Goal: Task Accomplishment & Management: Complete application form

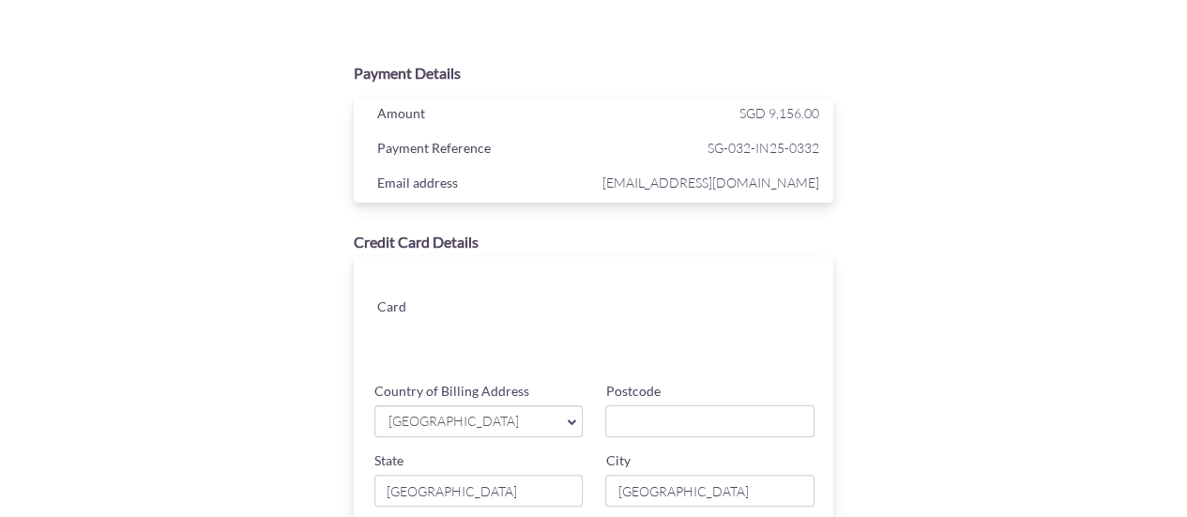
click at [545, 266] on div "Card" at bounding box center [598, 315] width 499 height 117
click at [1044, 307] on div "Payment Details Amount SGD 9,156.00 Payment Reference SG-032-IN25-0332 Email ad…" at bounding box center [593, 398] width 915 height 691
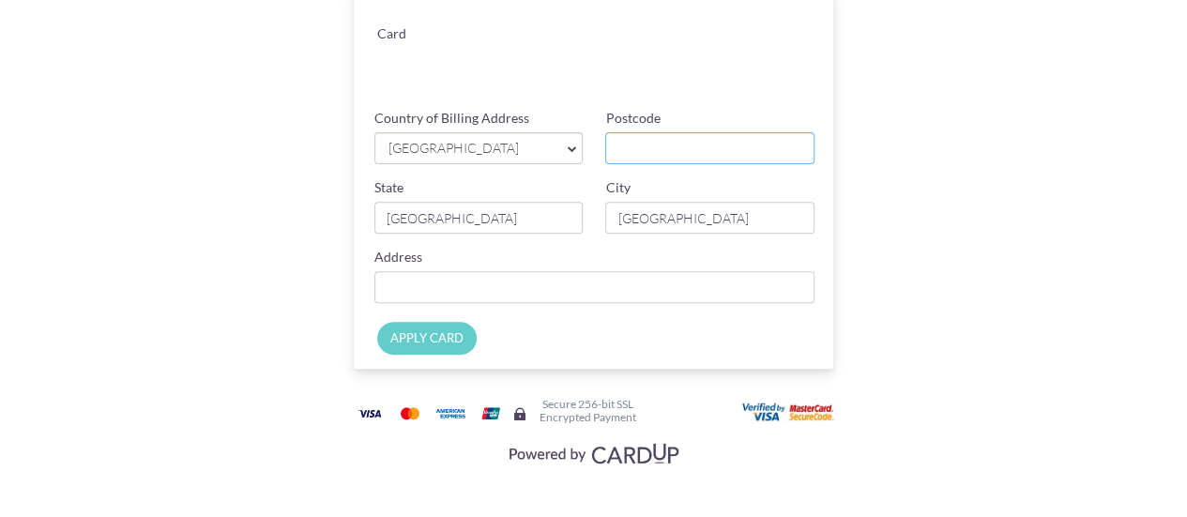
click at [629, 142] on input "Postcode" at bounding box center [709, 148] width 209 height 32
type input "229740"
click at [550, 301] on input "Country of Billing Address" at bounding box center [594, 287] width 441 height 32
type input "[STREET_ADDRESS]"
click at [437, 333] on input "APPLY CARD" at bounding box center [426, 338] width 99 height 33
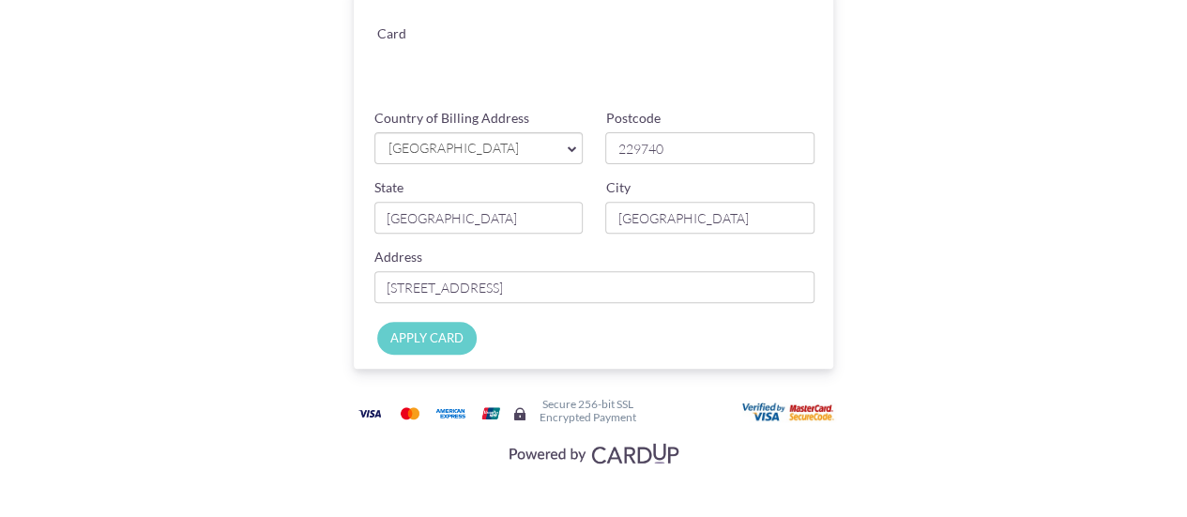
type input "Applying..."
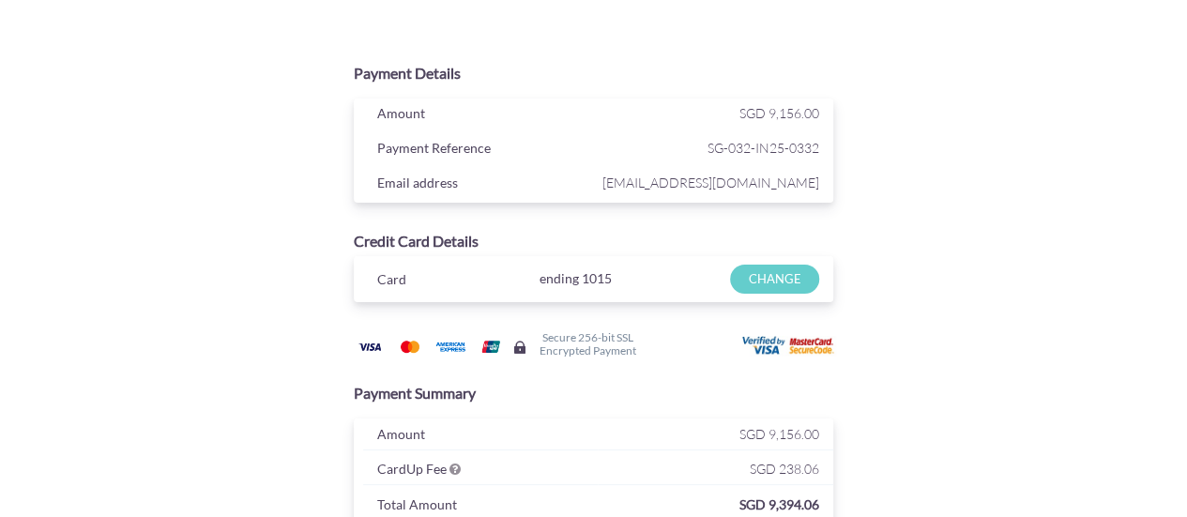
scroll to position [225, 0]
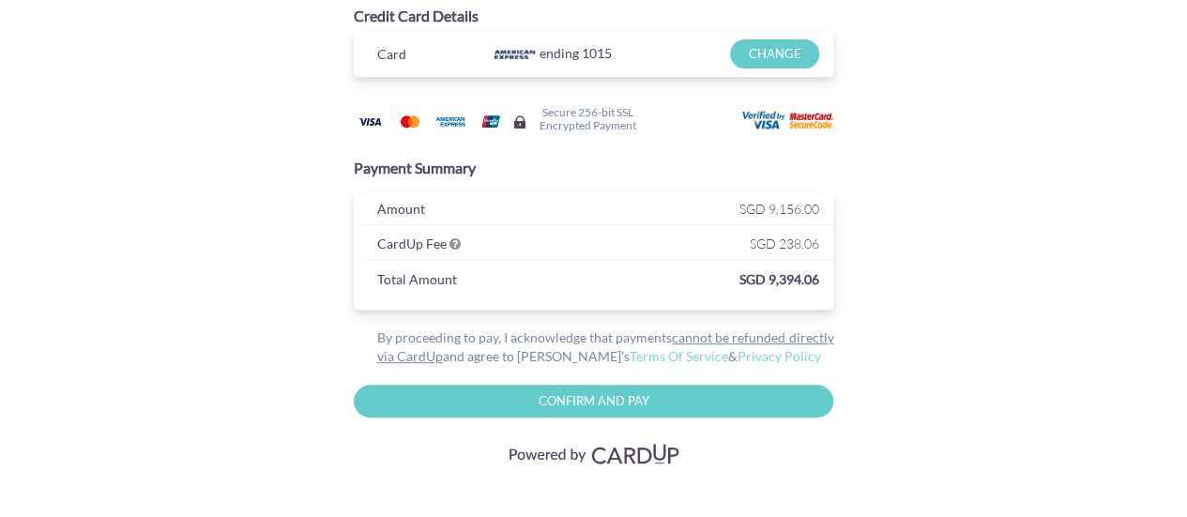
click at [591, 403] on input "Confirm and Pay" at bounding box center [594, 401] width 480 height 33
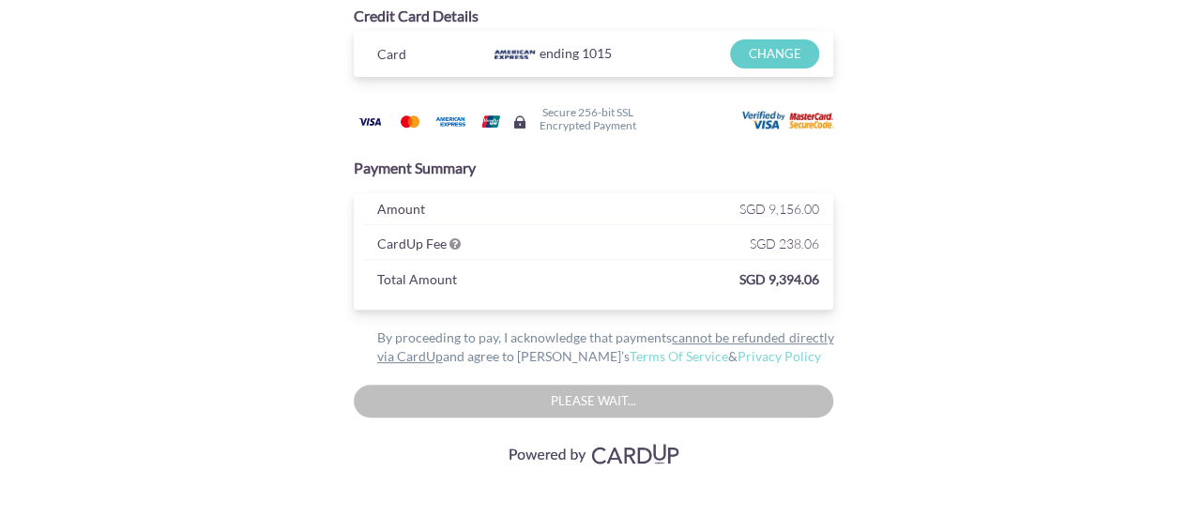
type input "Confirm And Pay"
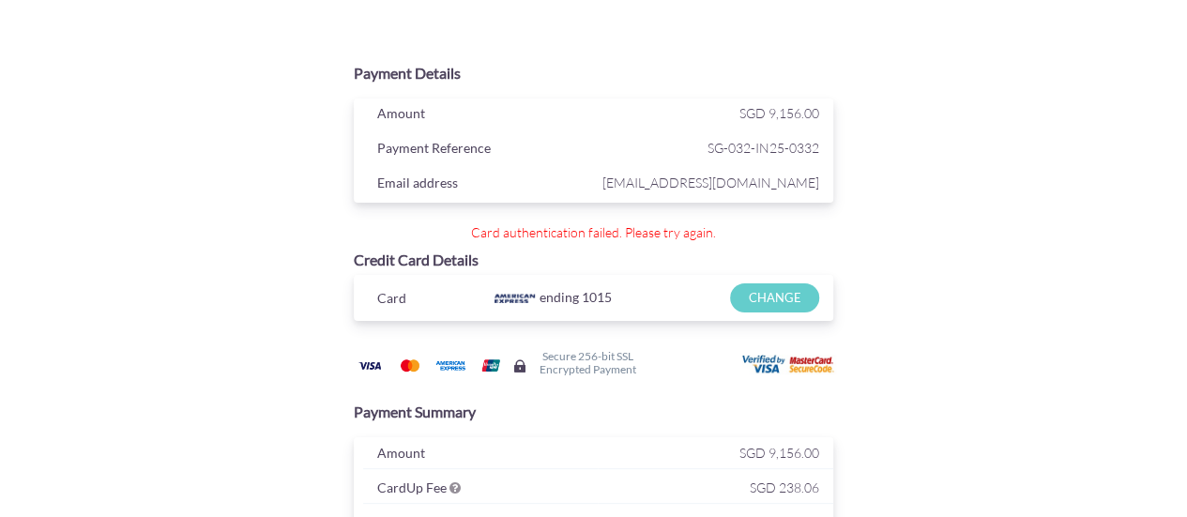
scroll to position [0, 0]
click at [991, 213] on div "Payment Details Amount SGD 9,156.00 Payment Reference SG-032-IN25-0332 Email ad…" at bounding box center [593, 384] width 915 height 662
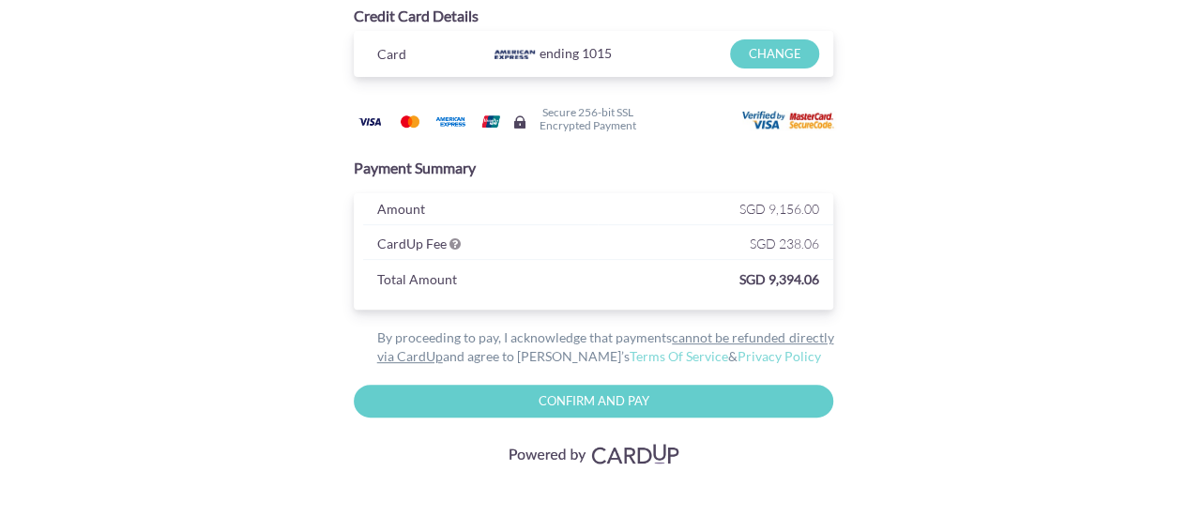
drag, startPoint x: 409, startPoint y: 353, endPoint x: 1062, endPoint y: 275, distance: 657.7
click at [1072, 275] on div "Payment Details Amount SGD 9,156.00 Payment Reference SG-032-IN25-0332 Email ad…" at bounding box center [594, 137] width 1098 height 762
click at [630, 354] on link "Terms Of Service" at bounding box center [679, 356] width 99 height 16
click at [778, 49] on input "CHANGE" at bounding box center [774, 53] width 89 height 29
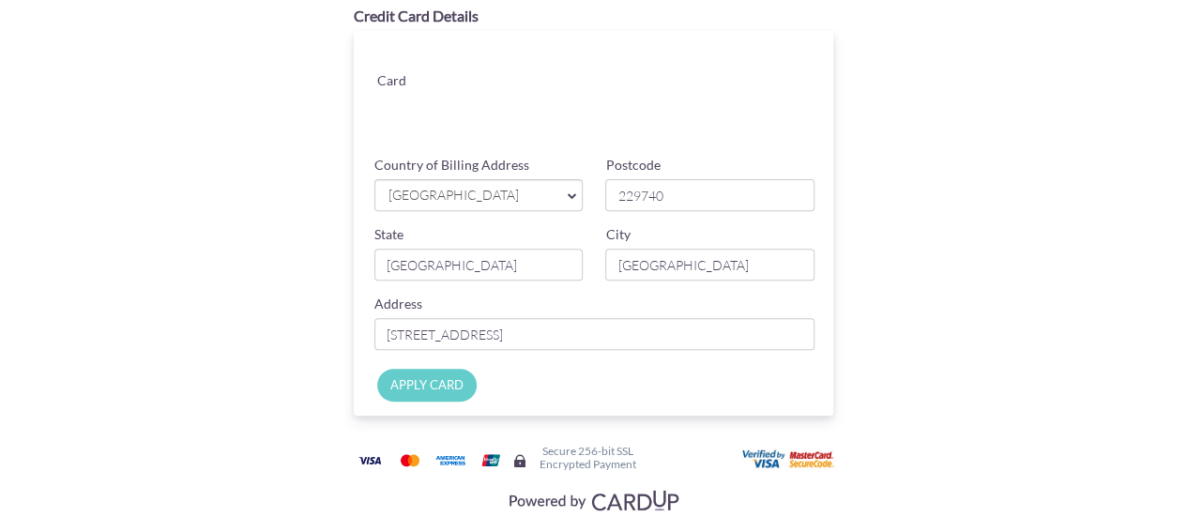
scroll to position [0, 0]
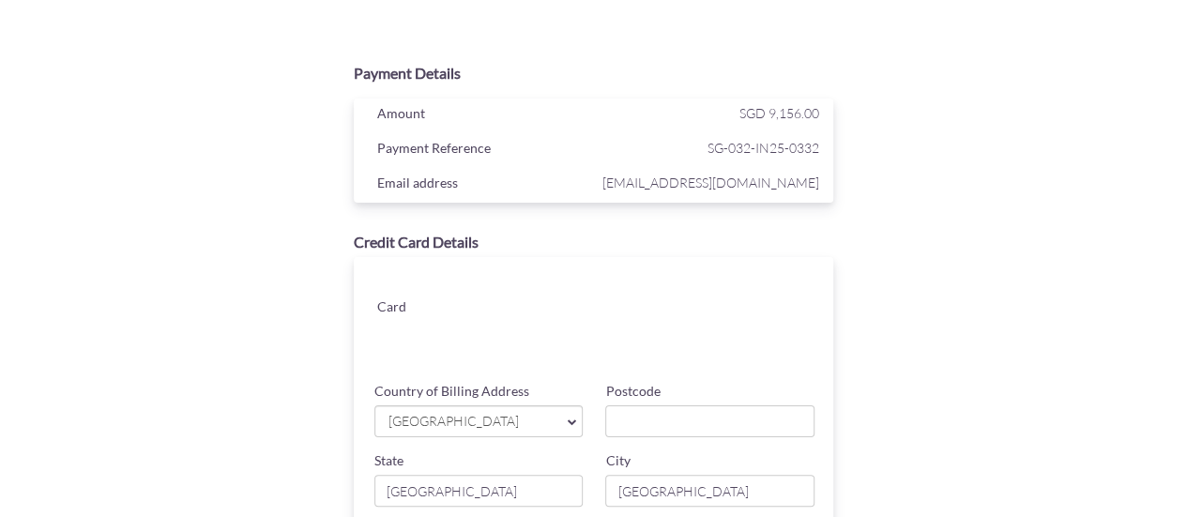
scroll to position [273, 0]
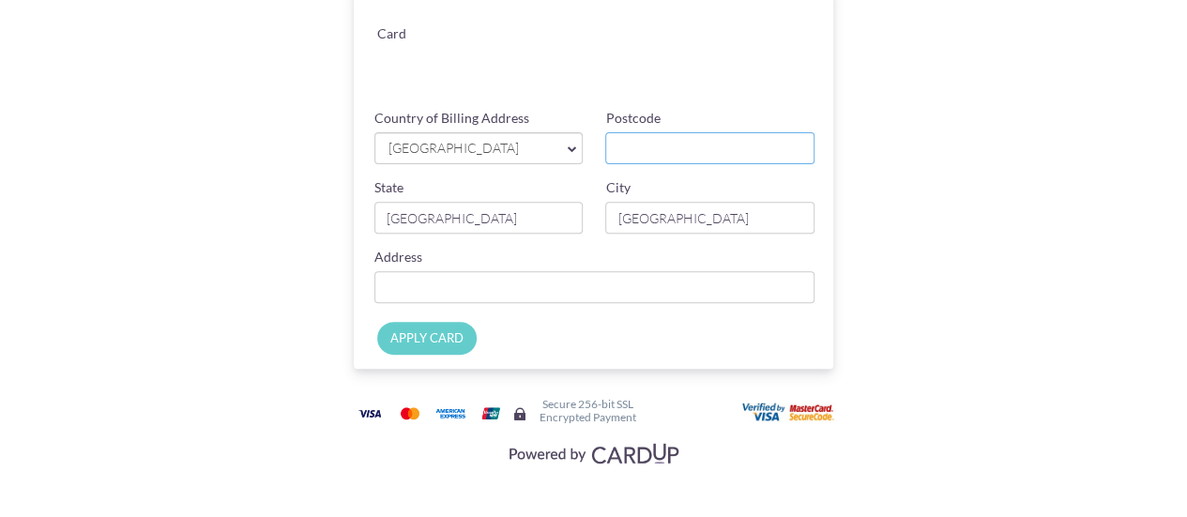
click at [632, 152] on input "Postcode" at bounding box center [709, 148] width 209 height 32
type input "229740"
click at [429, 300] on input "Country of Billing Address" at bounding box center [594, 287] width 441 height 32
type input "[STREET_ADDRESS]"
click at [401, 336] on input "APPLY CARD" at bounding box center [426, 338] width 99 height 33
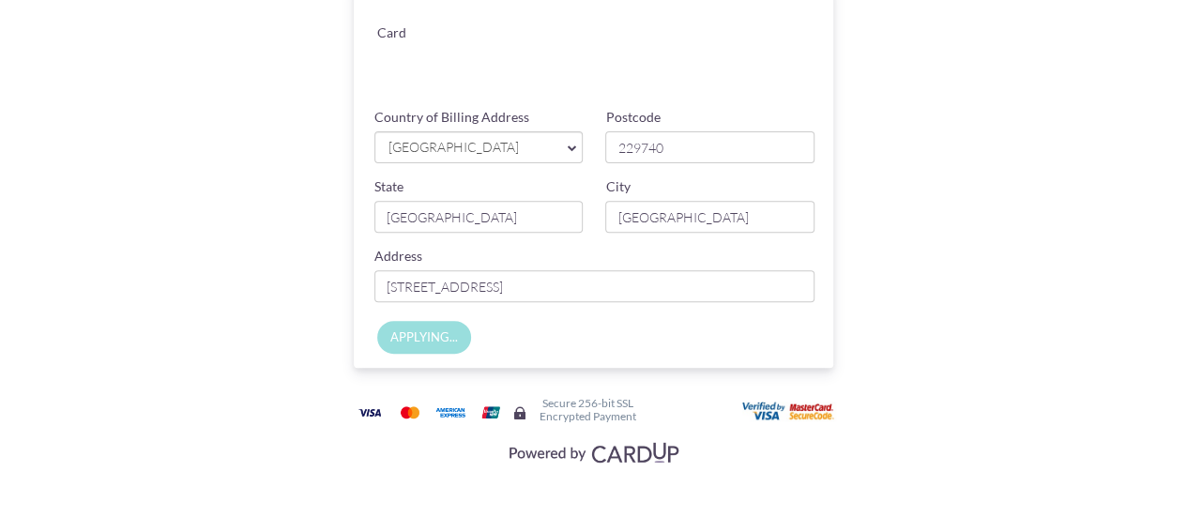
type input "Applying..."
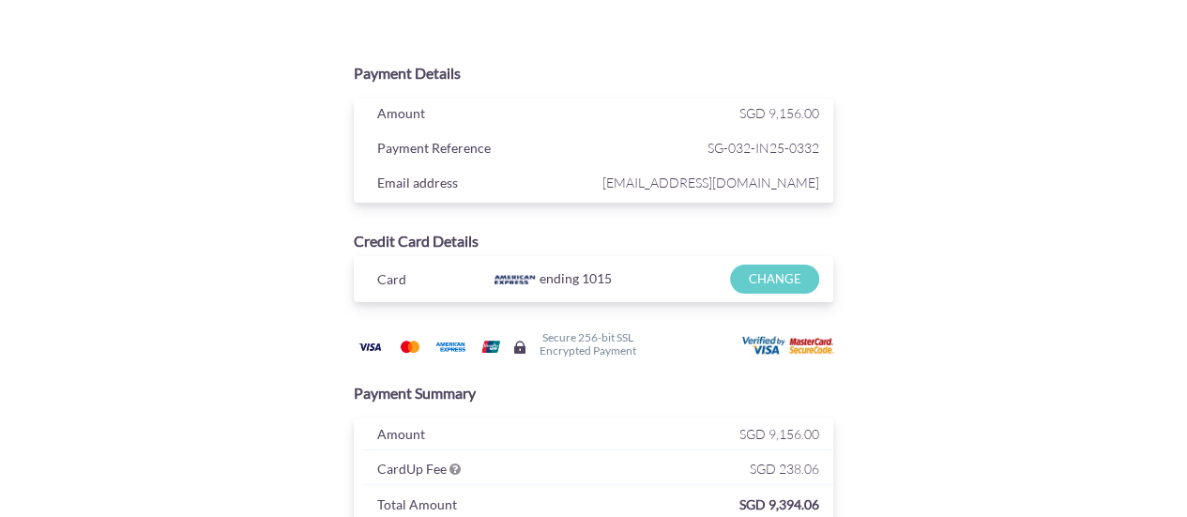
scroll to position [225, 0]
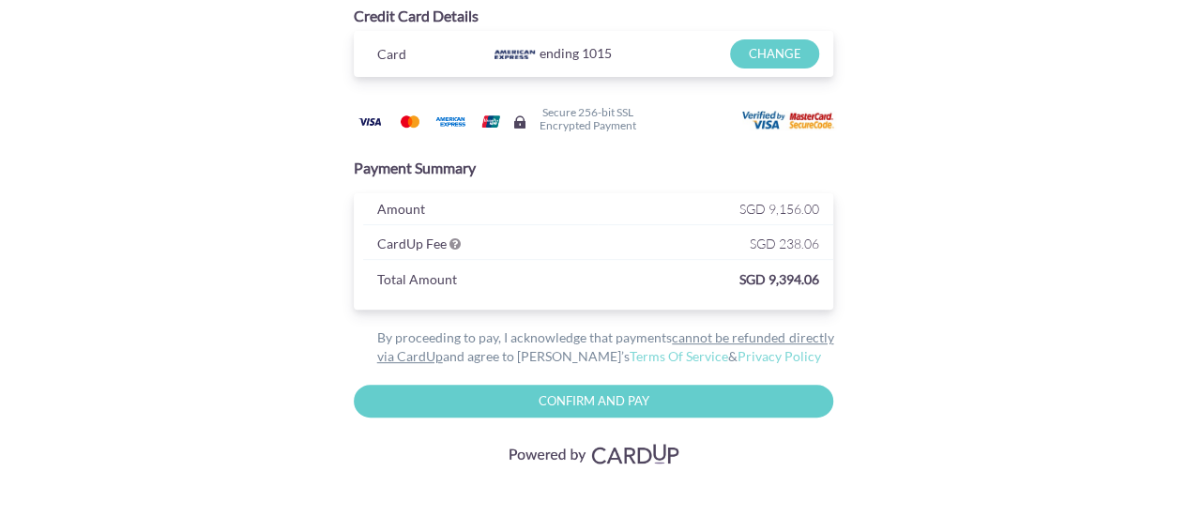
click at [1018, 234] on div "Payment Details Amount SGD 9,156.00 Payment Reference SG-032-IN25-0332 Email ad…" at bounding box center [593, 149] width 915 height 643
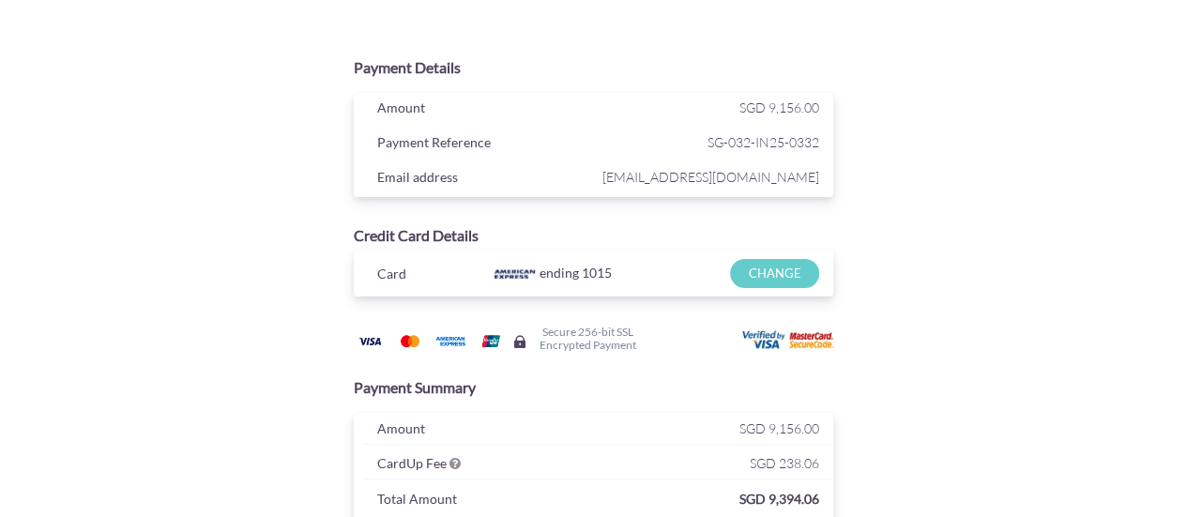
scroll to position [0, 0]
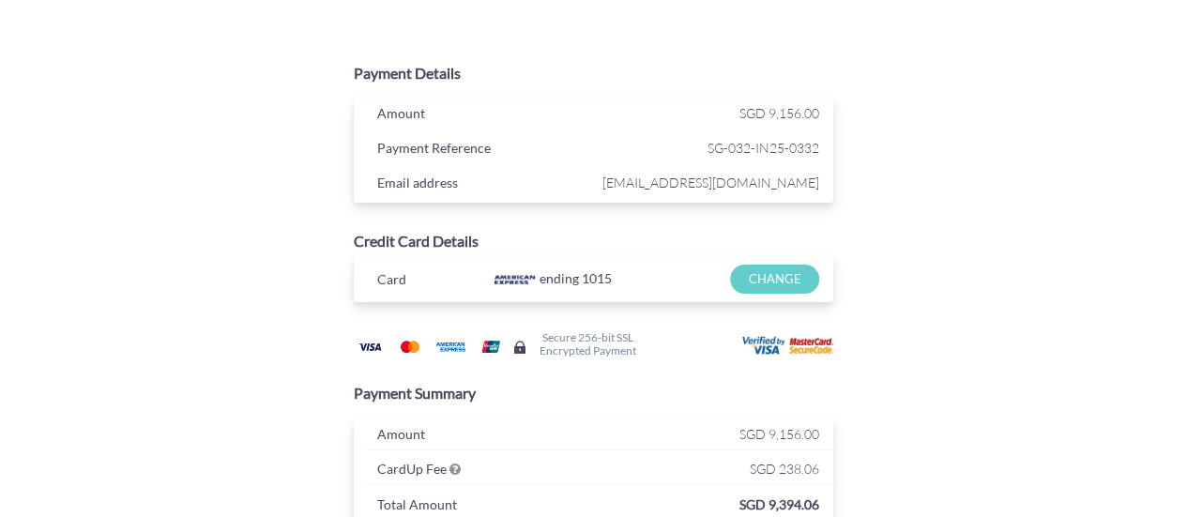
click at [1059, 236] on div "Payment Details Amount SGD 9,156.00 Payment Reference SG-032-IN25-0332 Email ad…" at bounding box center [594, 371] width 1098 height 743
click at [1090, 232] on div "Payment Details Amount SGD 9,156.00 Payment Reference SG-032-IN25-0332 Email ad…" at bounding box center [594, 371] width 1098 height 743
click at [1064, 247] on div "Payment Details Amount SGD 9,156.00 Payment Reference SG-032-IN25-0332 Email ad…" at bounding box center [594, 371] width 1098 height 743
click at [992, 138] on div "Payment Details Amount SGD 9,156.00 Payment Reference SG-032-IN25-0332 Email ad…" at bounding box center [593, 374] width 915 height 643
click at [914, 178] on div "Payment Details Amount SGD 9,156.00 Payment Reference SG-032-IN25-0332 Email ad…" at bounding box center [593, 374] width 915 height 643
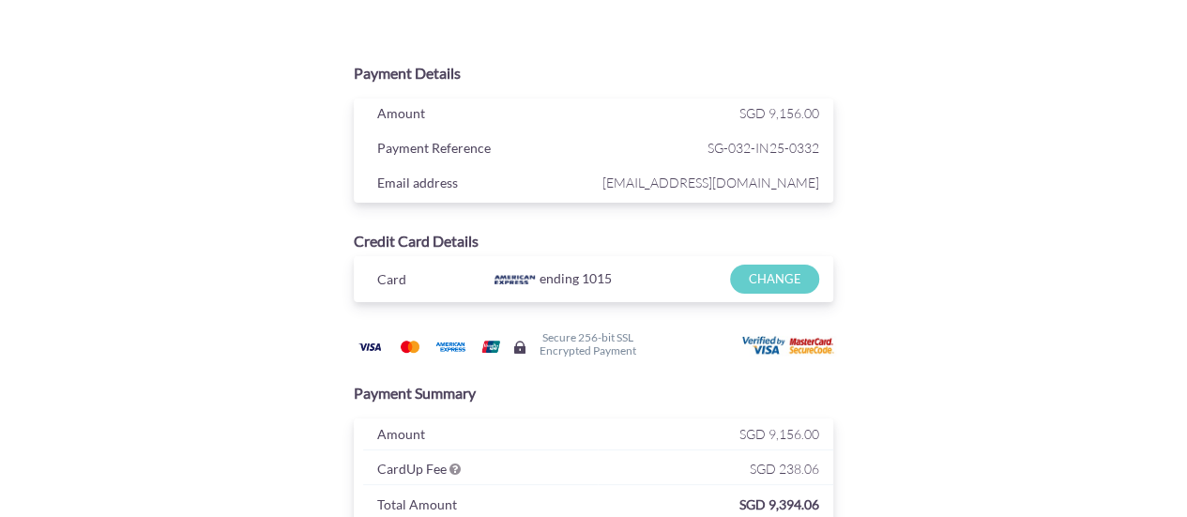
click at [1042, 242] on div "Payment Details Amount SGD 9,156.00 Payment Reference SG-032-IN25-0332 Email ad…" at bounding box center [593, 374] width 915 height 643
click at [1041, 217] on div "Payment Details Amount SGD 9,156.00 Payment Reference SG-032-IN25-0332 Email ad…" at bounding box center [593, 374] width 915 height 643
click at [1052, 246] on div "Payment Details Amount SGD 9,156.00 Payment Reference SG-032-IN25-0332 Email ad…" at bounding box center [594, 371] width 1098 height 743
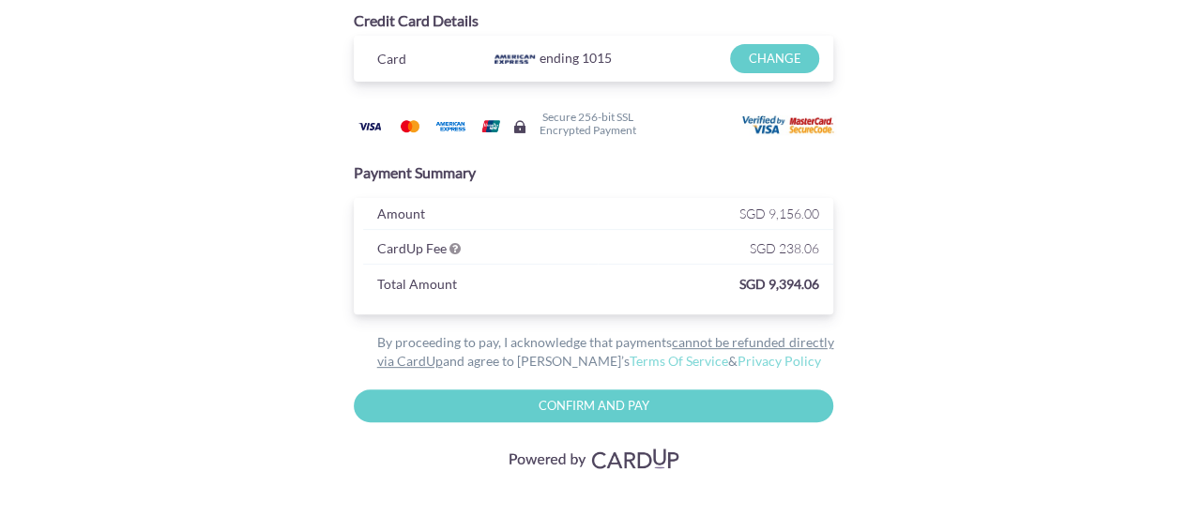
scroll to position [225, 0]
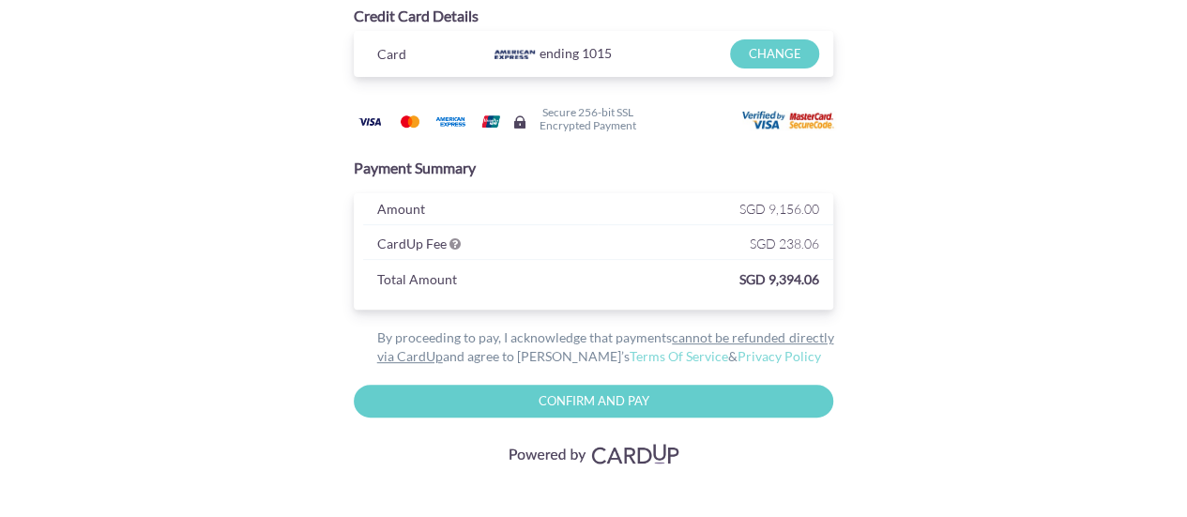
click at [994, 266] on div "Payment Details Amount SGD 9,156.00 Payment Reference SG-032-IN25-0332 Email ad…" at bounding box center [593, 149] width 915 height 643
click at [971, 245] on div "Payment Details Amount SGD 9,156.00 Payment Reference SG-032-IN25-0332 Email ad…" at bounding box center [593, 149] width 915 height 643
click at [1102, 404] on div "Payment Details Amount SGD 9,156.00 Payment Reference SG-032-IN25-0332 Email ad…" at bounding box center [594, 146] width 1098 height 743
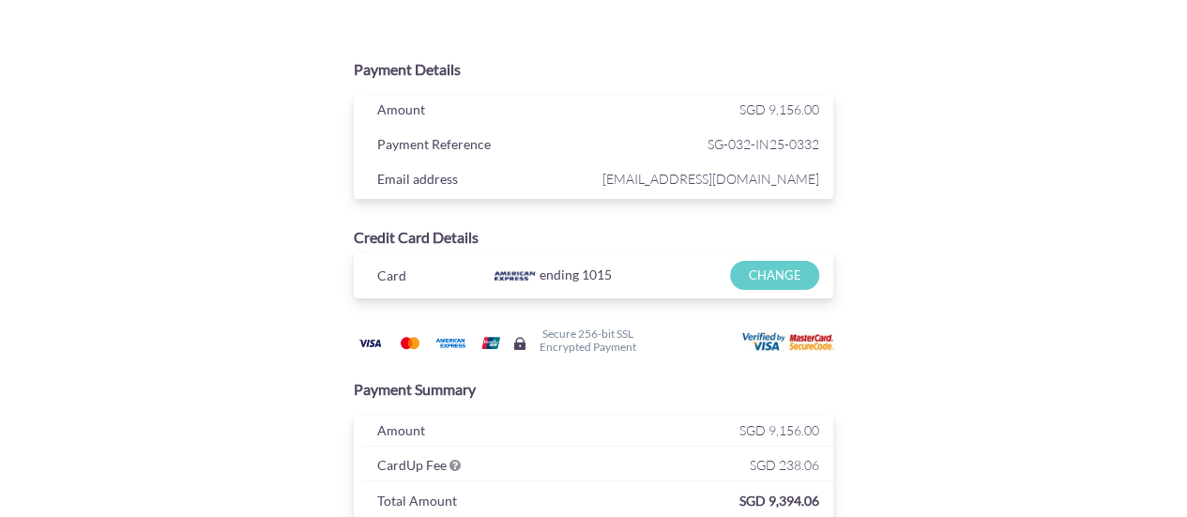
scroll to position [0, 0]
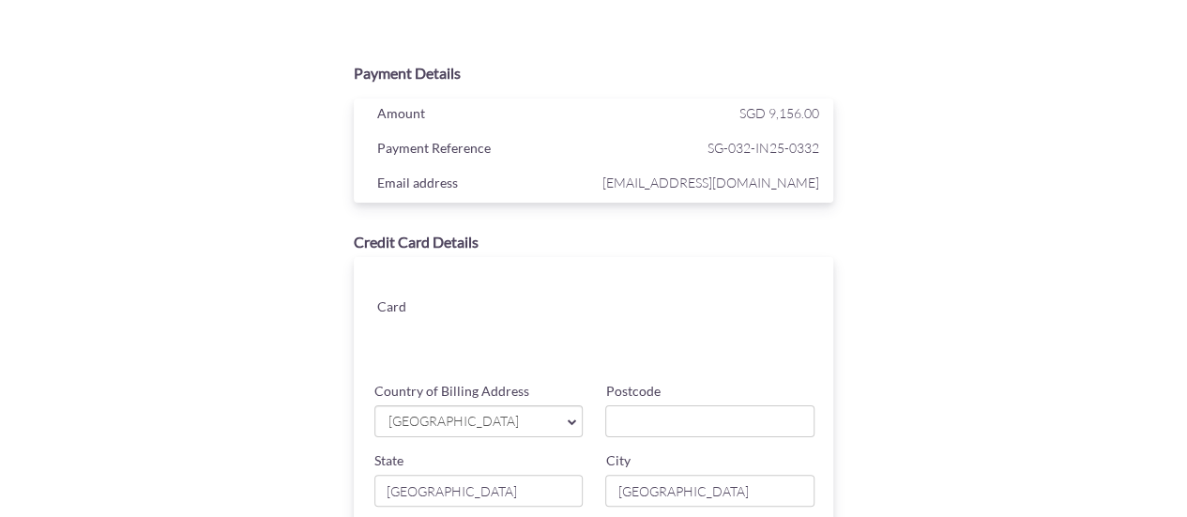
click at [812, 168] on div "Email address [EMAIL_ADDRESS][DOMAIN_NAME]" at bounding box center [598, 185] width 499 height 35
click at [761, 159] on span "SG-032-IN25-0332" at bounding box center [708, 147] width 221 height 23
click at [767, 108] on span "SGD 9,156.00" at bounding box center [779, 113] width 80 height 16
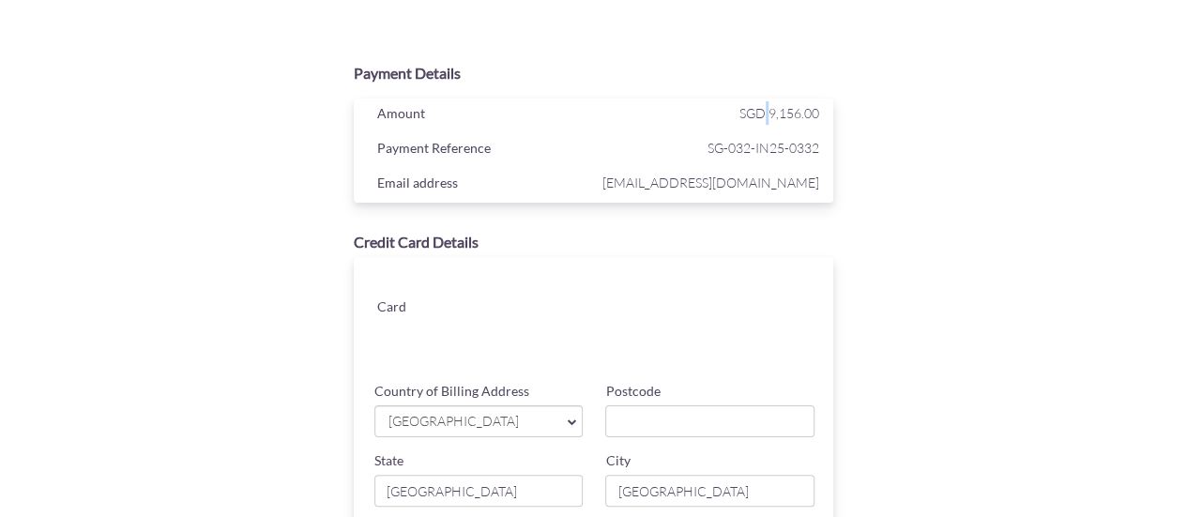
click at [767, 108] on span "SGD 9,156.00" at bounding box center [779, 113] width 80 height 16
click at [905, 117] on div "Payment Details Amount SGD 9,156.00 Payment Reference SG-032-IN25-0332 Email ad…" at bounding box center [593, 398] width 915 height 691
click at [735, 346] on div at bounding box center [650, 360] width 313 height 28
click at [940, 356] on div "Payment Details Amount SGD 9,156.00 Payment Reference SG-032-IN25-0332 Email ad…" at bounding box center [593, 398] width 915 height 691
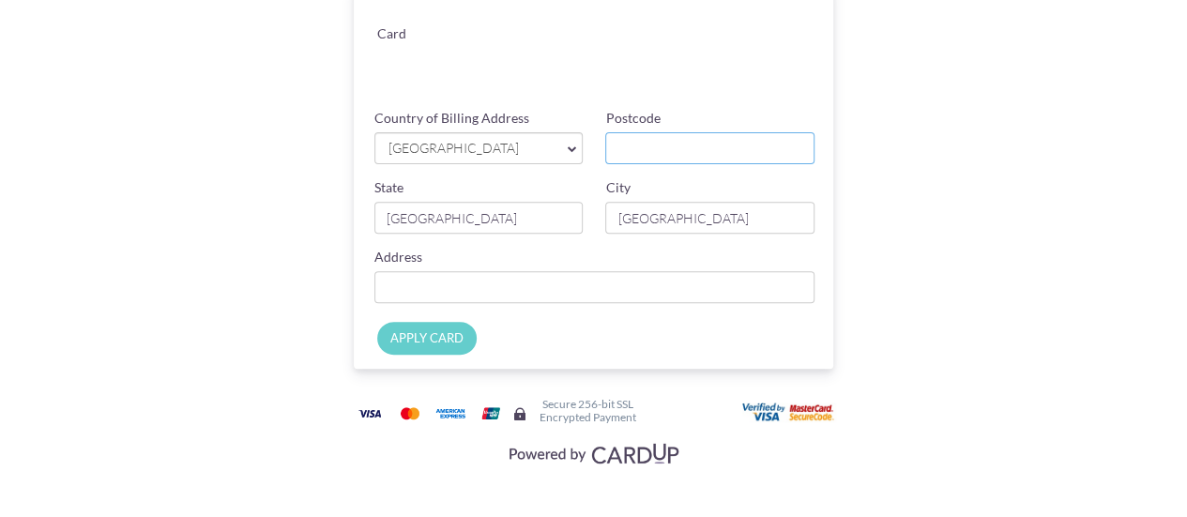
click at [683, 145] on input "Postcode" at bounding box center [709, 148] width 209 height 32
type input "229740"
click at [605, 294] on input "Country of Billing Address" at bounding box center [594, 287] width 441 height 32
type input "4 Cairnhill Rise"
click at [423, 339] on input "APPLY CARD" at bounding box center [426, 338] width 99 height 33
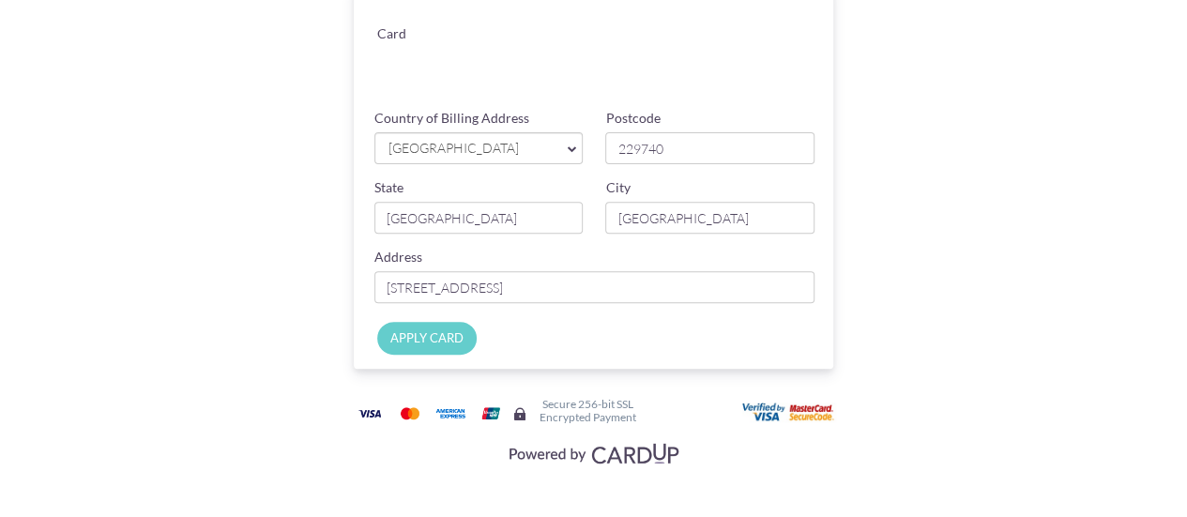
type input "Applying..."
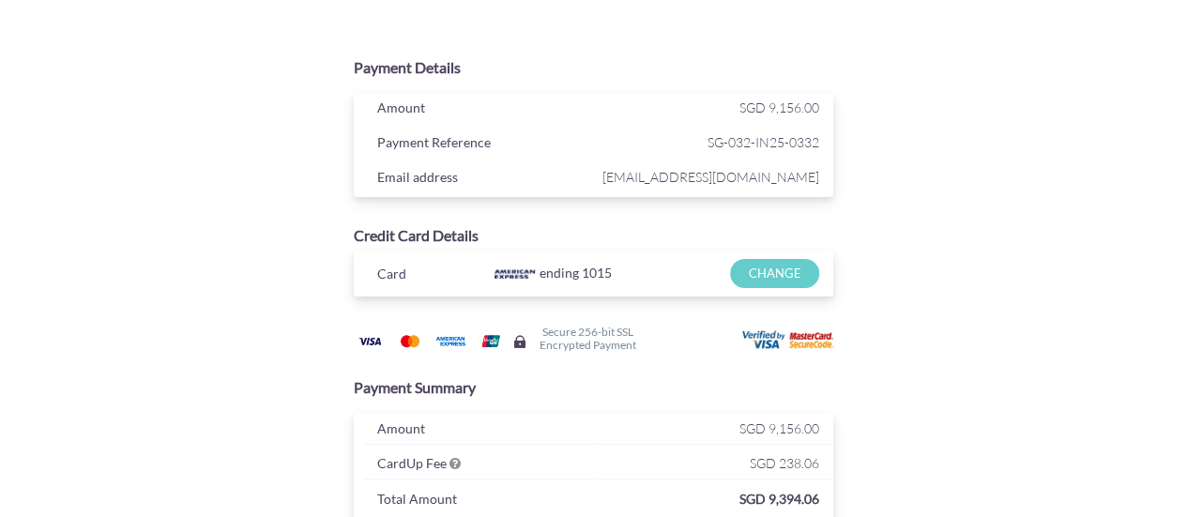
scroll to position [0, 0]
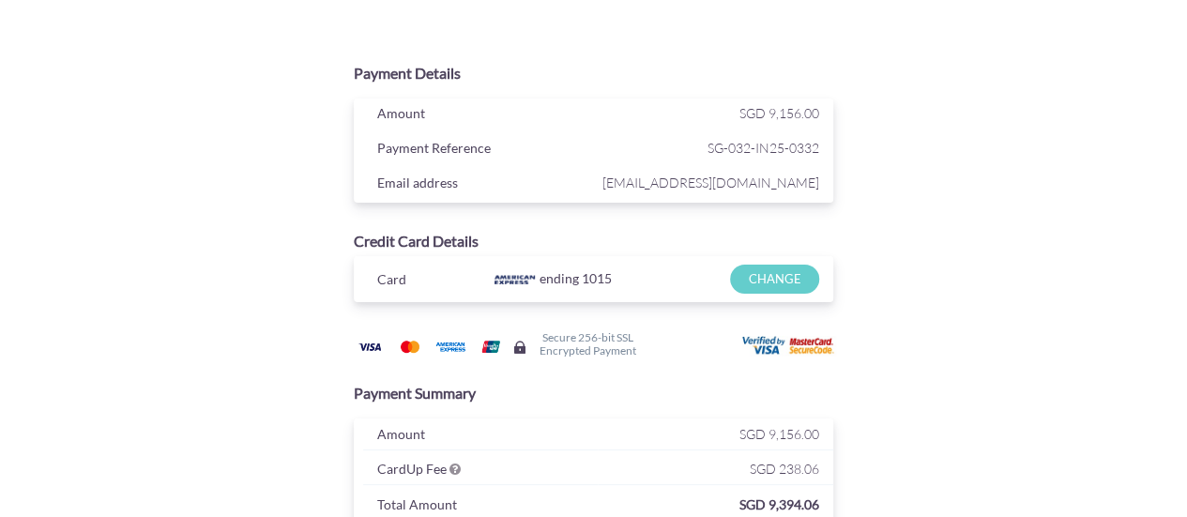
click at [991, 251] on div "Payment Details Amount SGD 9,156.00 Payment Reference SG-032-IN25-0332 Email ad…" at bounding box center [593, 374] width 915 height 643
click at [989, 247] on div "Payment Details Amount SGD 9,156.00 Payment Reference SG-032-IN25-0332 Email ad…" at bounding box center [593, 374] width 915 height 643
click at [950, 228] on div "Payment Details Amount SGD 9,156.00 Payment Reference SG-032-IN25-0332 Email ad…" at bounding box center [593, 374] width 915 height 643
click at [943, 183] on div "Payment Details Amount SGD 9,156.00 Payment Reference SG-032-IN25-0332 Email ad…" at bounding box center [593, 374] width 915 height 643
click at [975, 210] on div "Payment Details Amount SGD 9,156.00 Payment Reference SG-032-IN25-0332 Email ad…" at bounding box center [593, 374] width 915 height 643
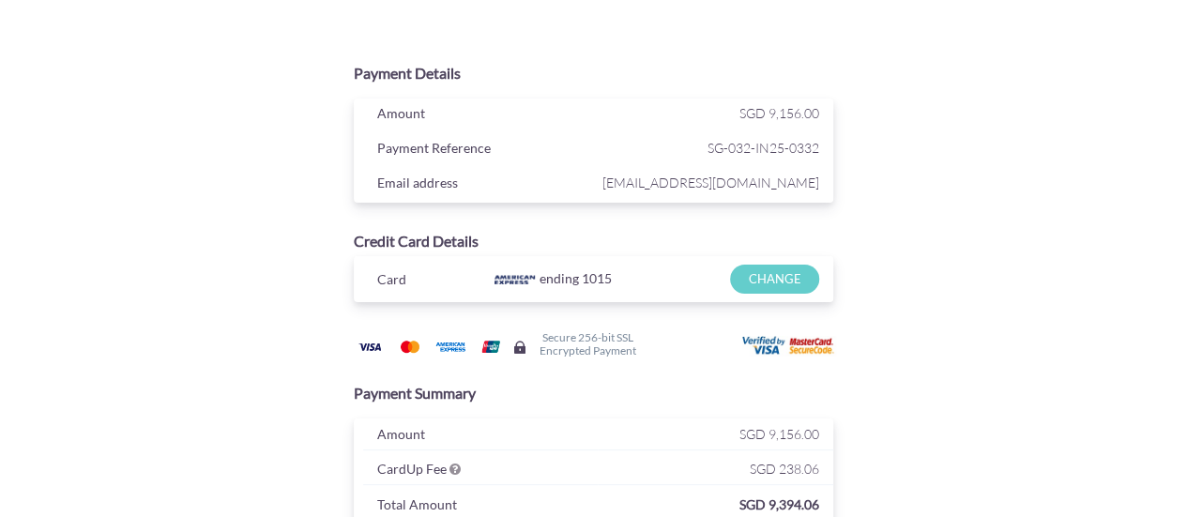
scroll to position [225, 0]
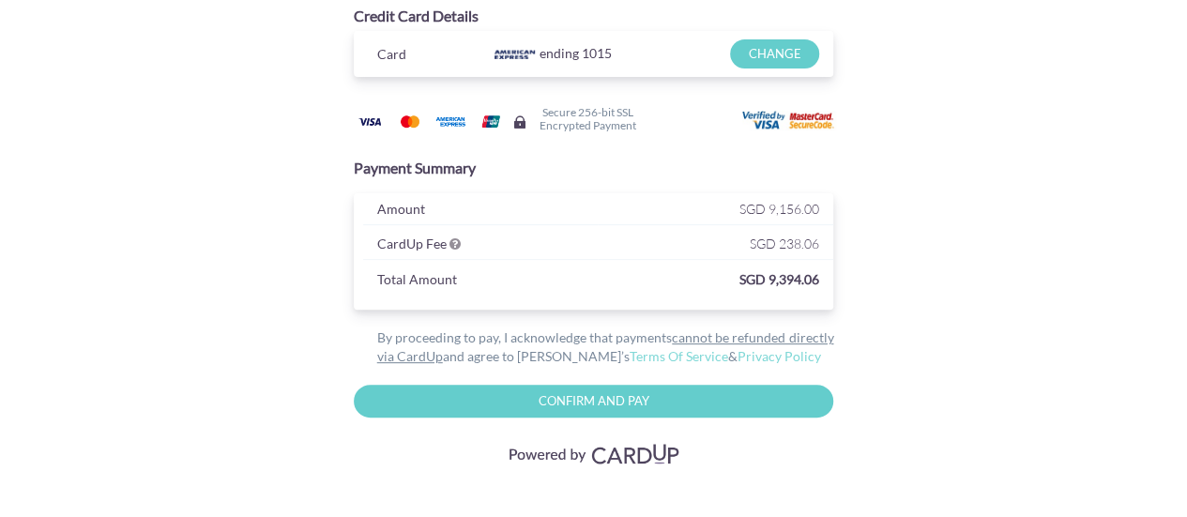
click at [591, 399] on input "Confirm and Pay" at bounding box center [594, 401] width 480 height 33
type input "Please wait..."
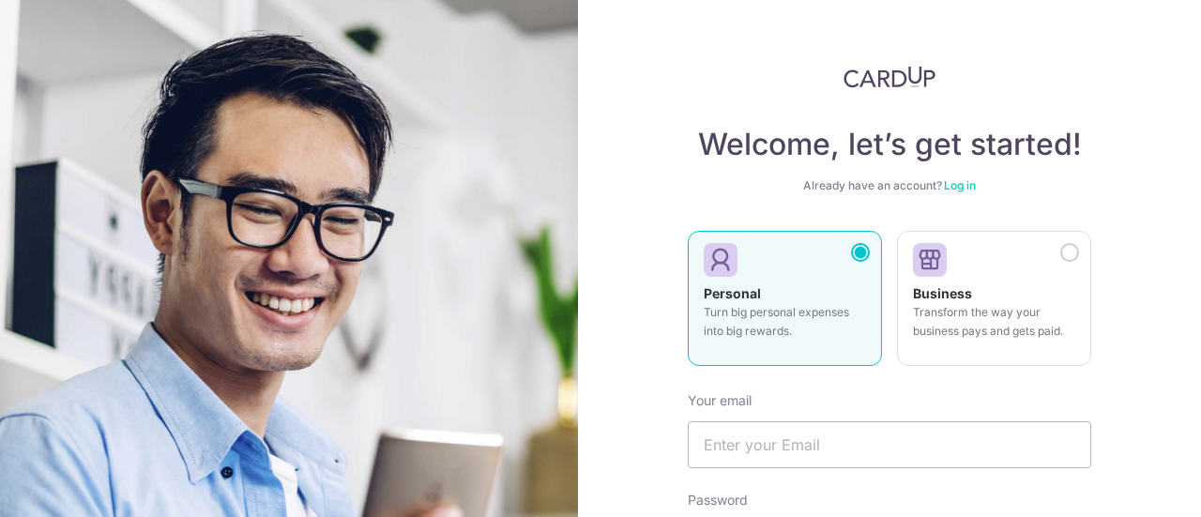
scroll to position [300, 0]
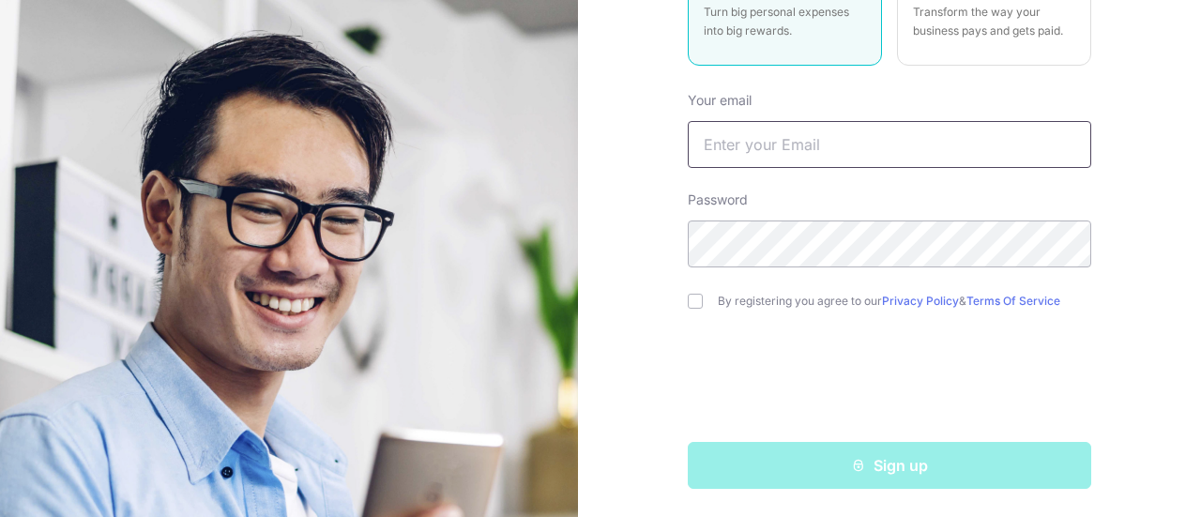
click at [745, 143] on input "text" at bounding box center [889, 144] width 403 height 47
type input "markchen.au@outlook.com"
click at [688, 300] on input "checkbox" at bounding box center [695, 301] width 15 height 15
checkbox input "true"
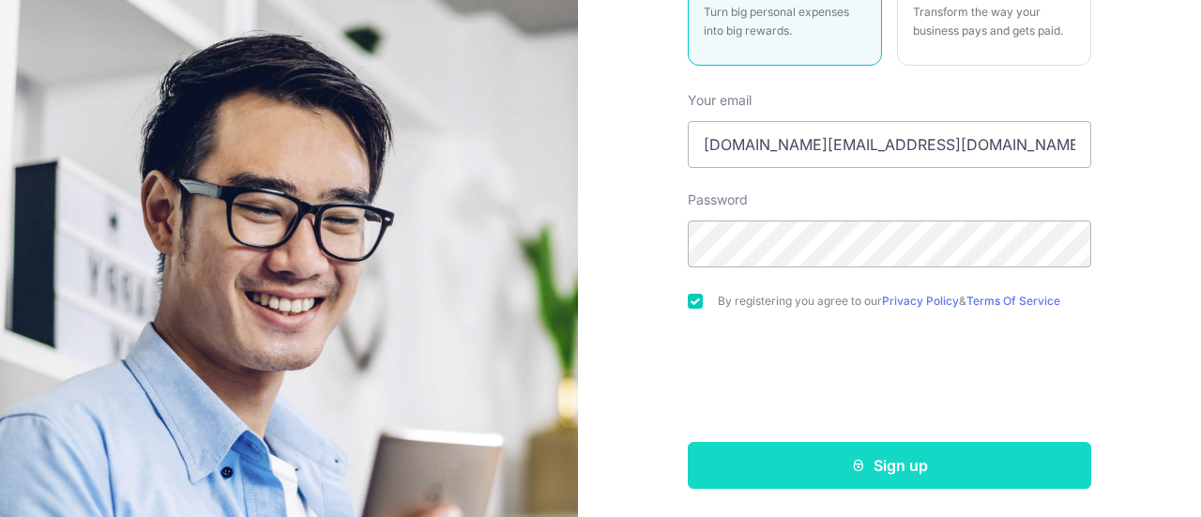
click at [937, 459] on button "Sign up" at bounding box center [889, 465] width 403 height 47
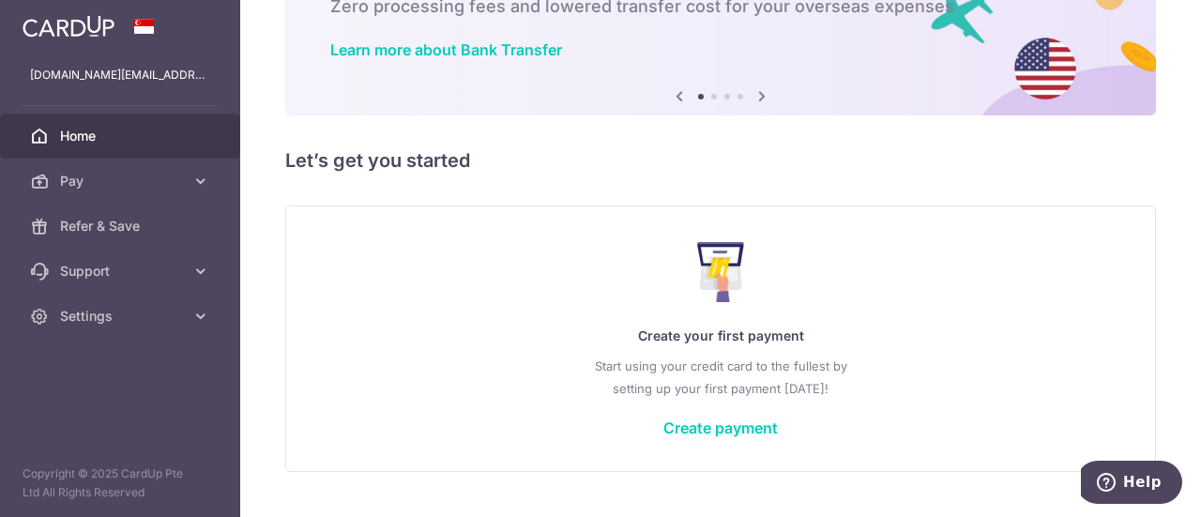
scroll to position [167, 0]
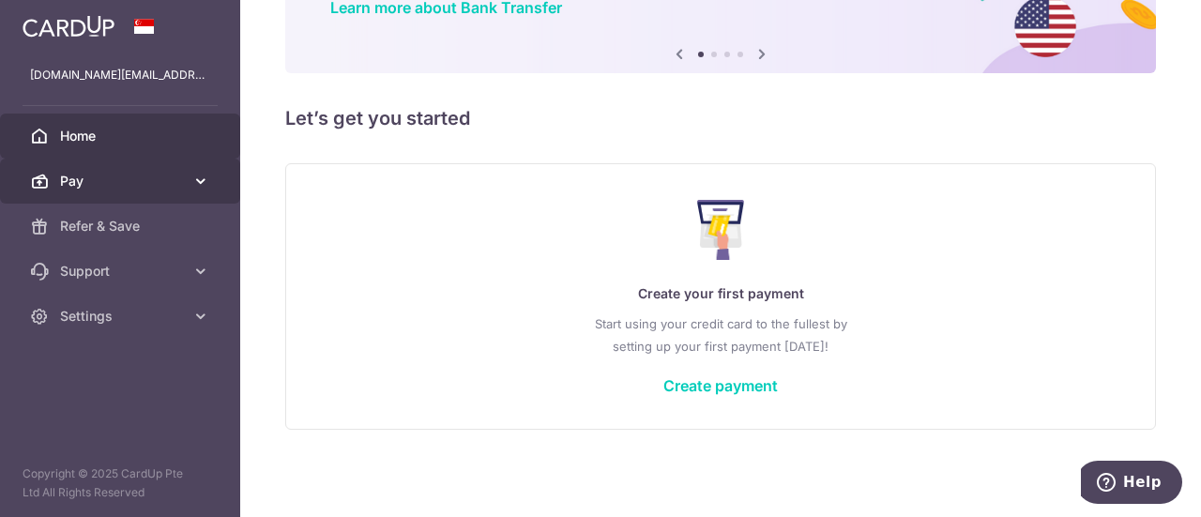
click at [196, 177] on icon at bounding box center [200, 181] width 19 height 19
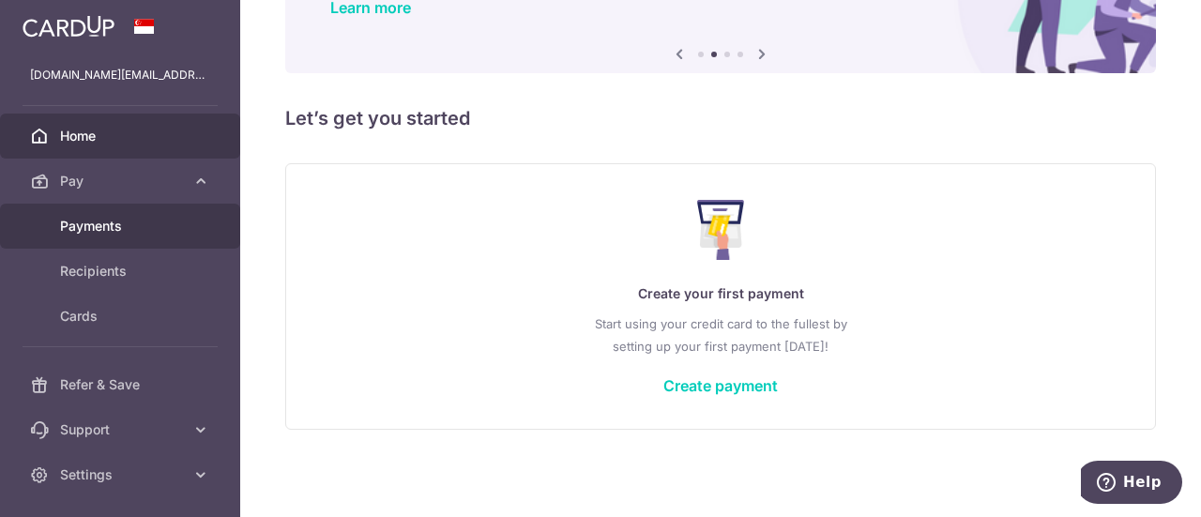
click at [172, 232] on span "Payments" at bounding box center [122, 226] width 124 height 19
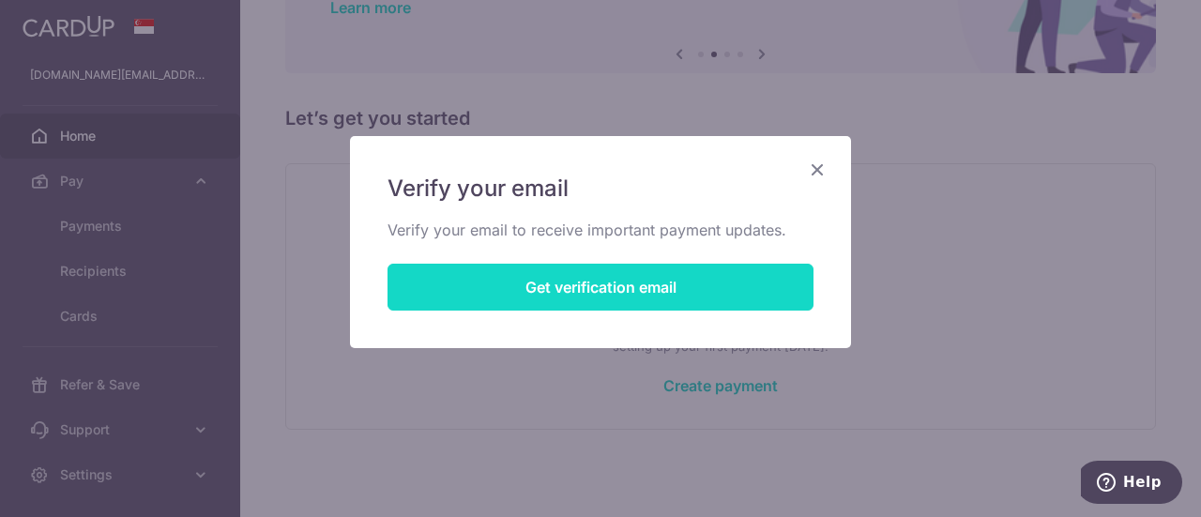
click at [621, 287] on button "Get verification email" at bounding box center [601, 287] width 426 height 47
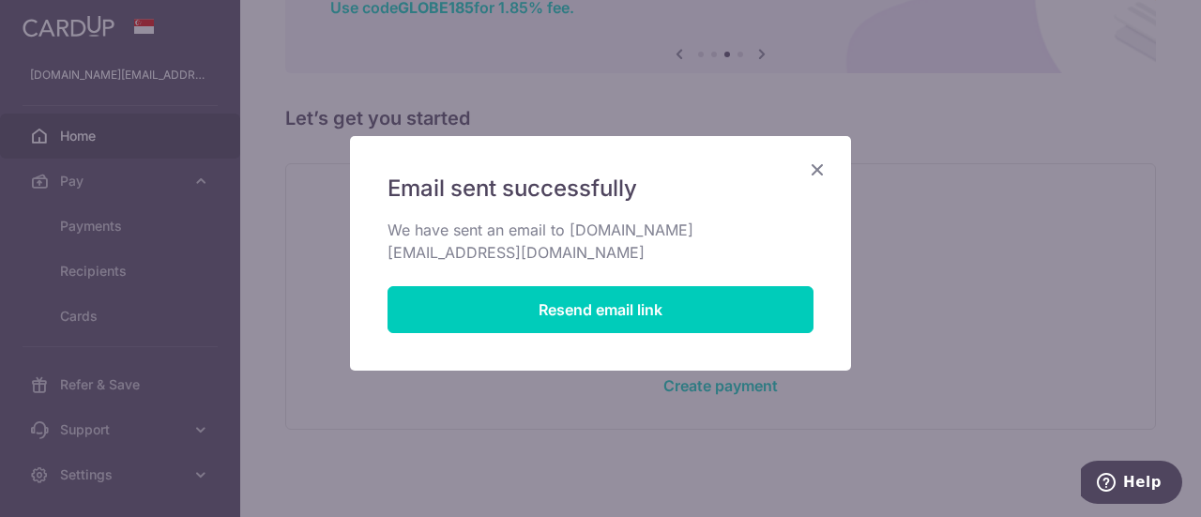
click at [812, 168] on icon "Close" at bounding box center [817, 169] width 23 height 23
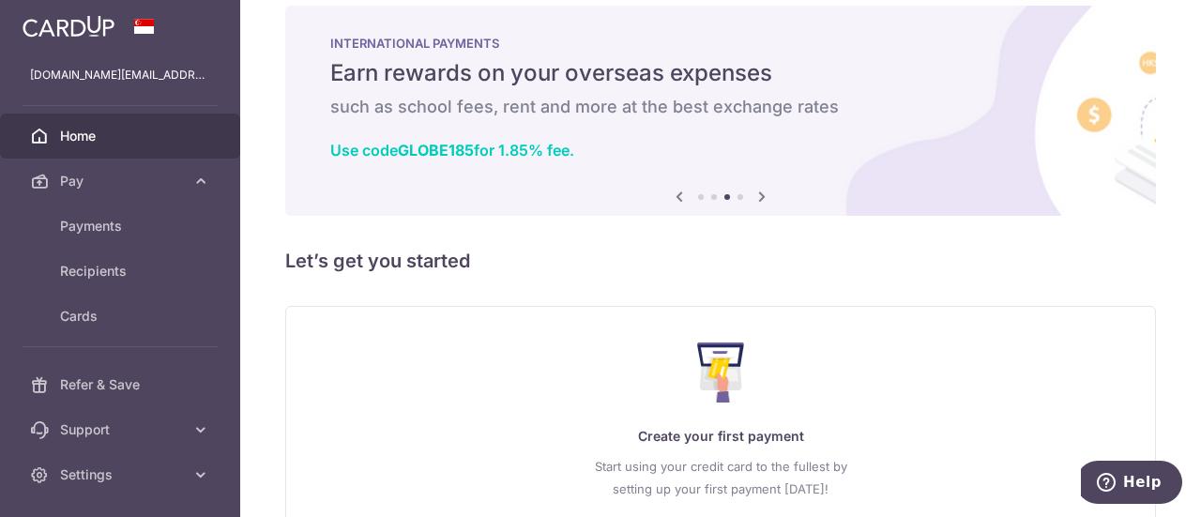
scroll to position [0, 0]
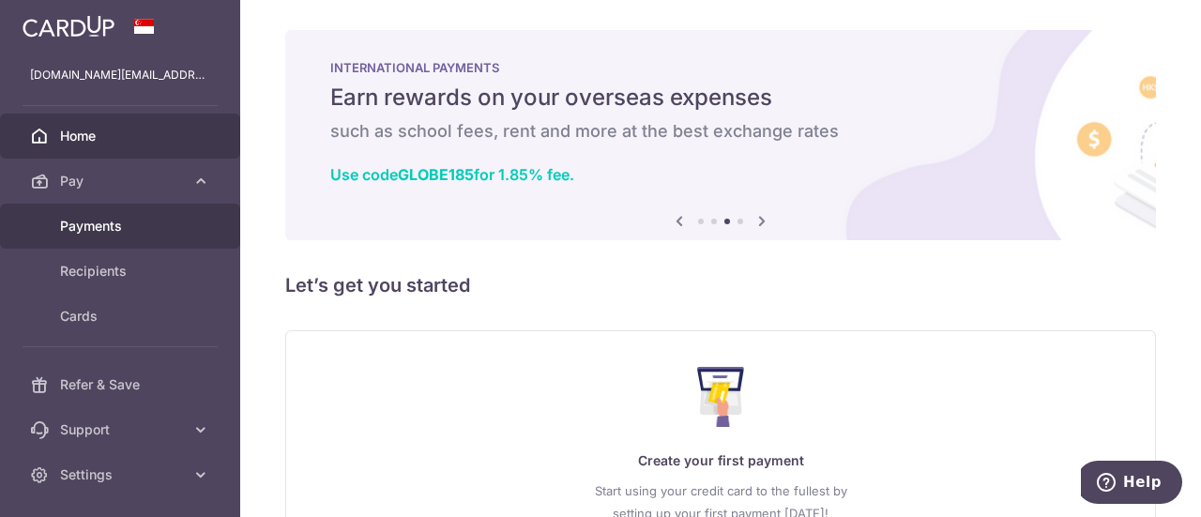
click at [94, 245] on link "Payments" at bounding box center [120, 226] width 240 height 45
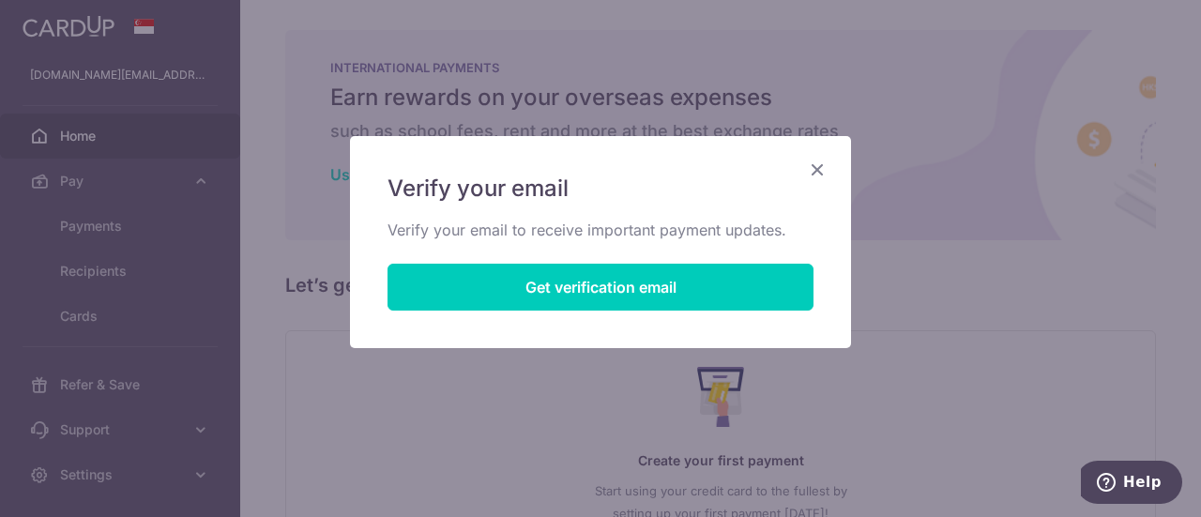
click at [817, 170] on icon "Close" at bounding box center [817, 169] width 23 height 23
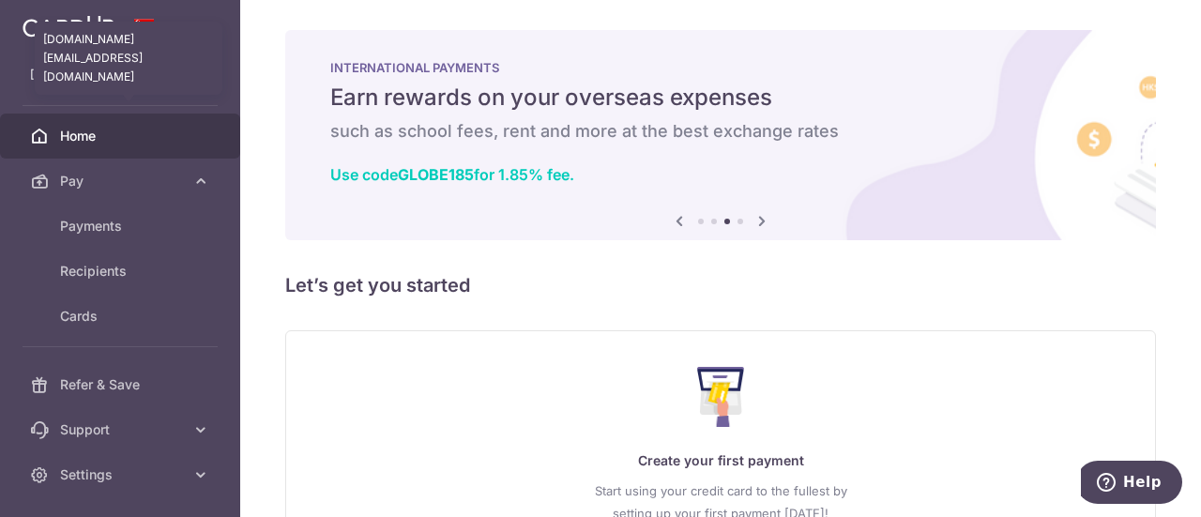
click at [113, 74] on p "[DOMAIN_NAME][EMAIL_ADDRESS][DOMAIN_NAME]" at bounding box center [120, 75] width 180 height 19
click at [147, 25] on span at bounding box center [144, 26] width 23 height 15
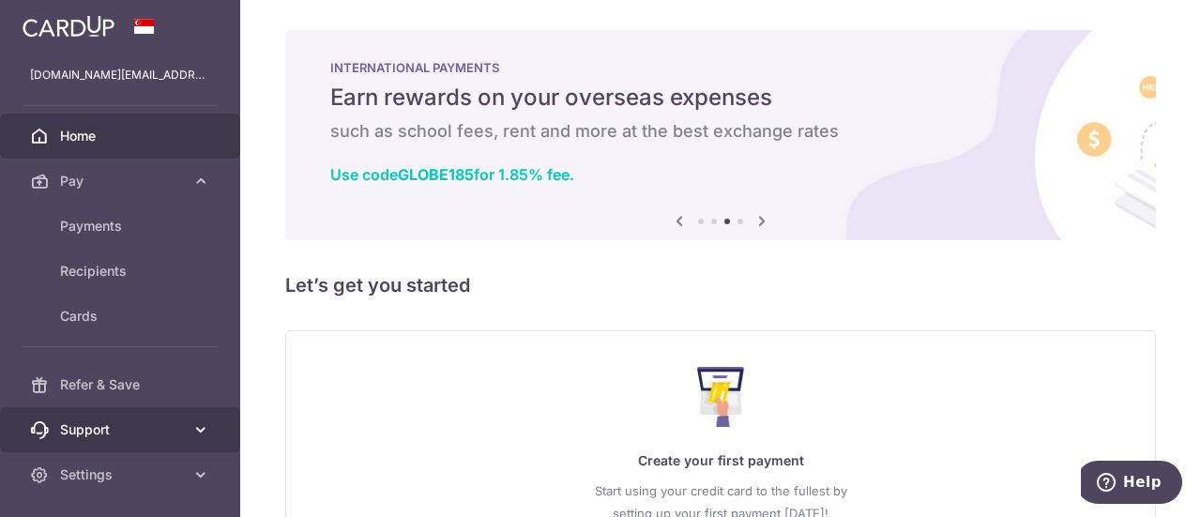
click at [106, 440] on link "Support" at bounding box center [120, 429] width 240 height 45
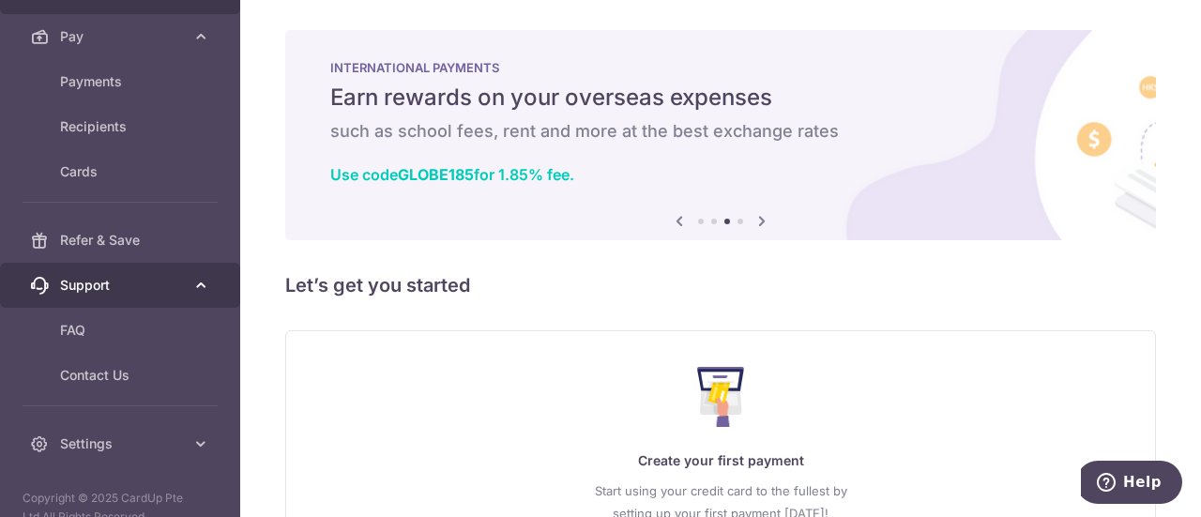
scroll to position [167, 0]
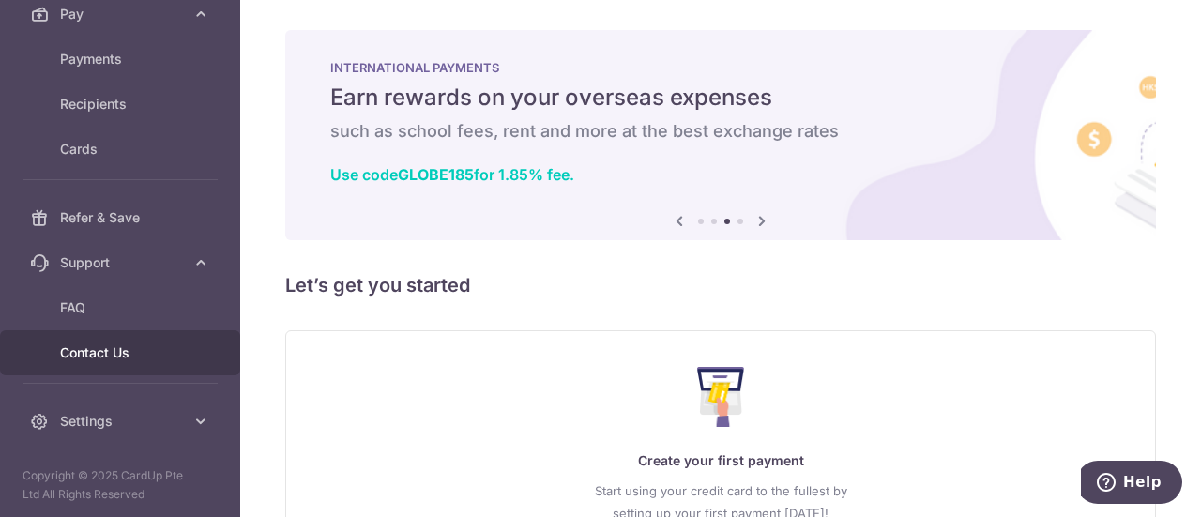
click at [111, 346] on span "Contact Us" at bounding box center [122, 352] width 124 height 19
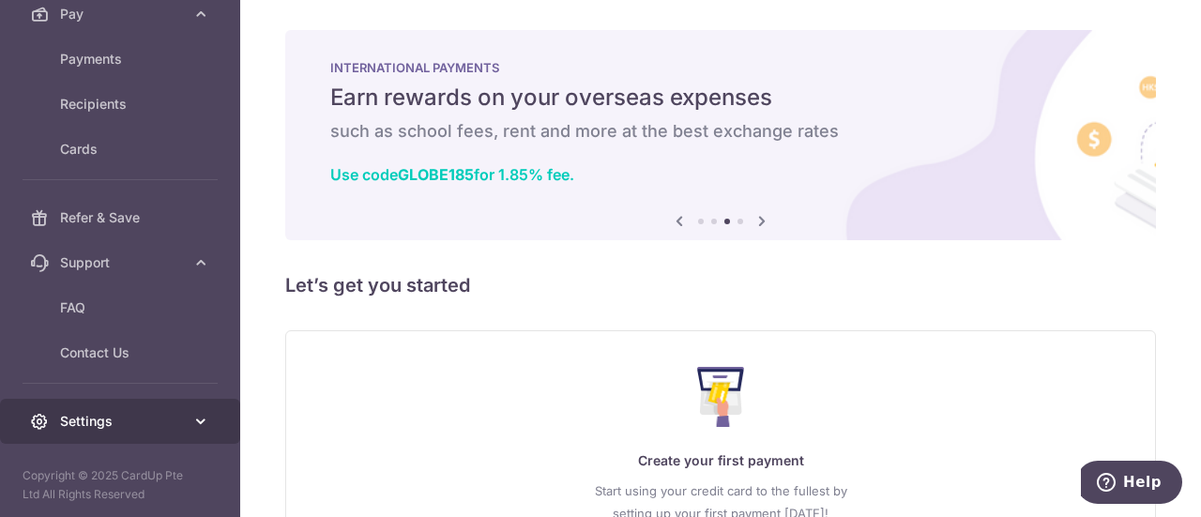
click at [119, 407] on link "Settings" at bounding box center [120, 421] width 240 height 45
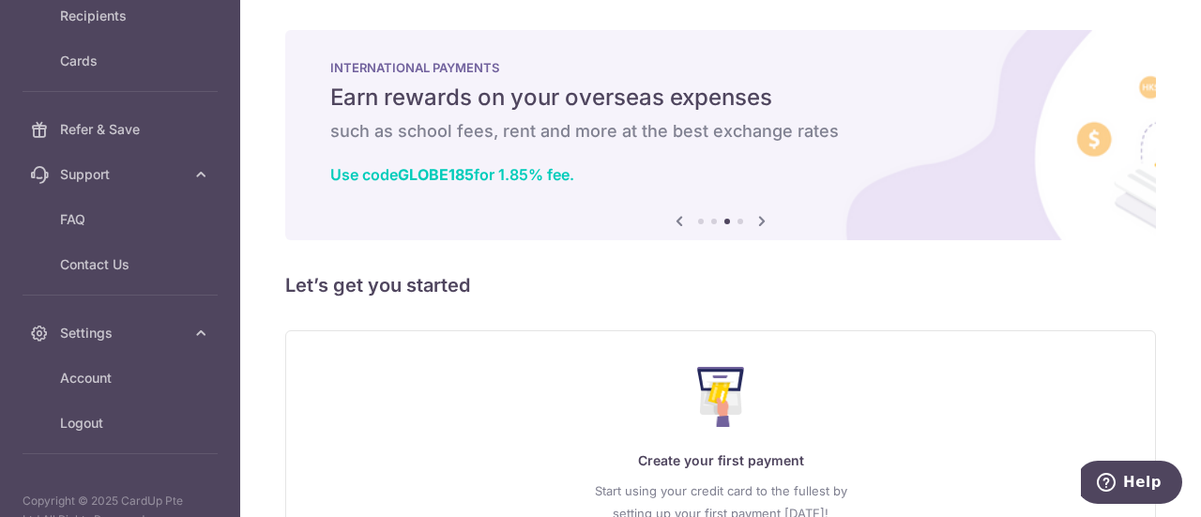
scroll to position [281, 0]
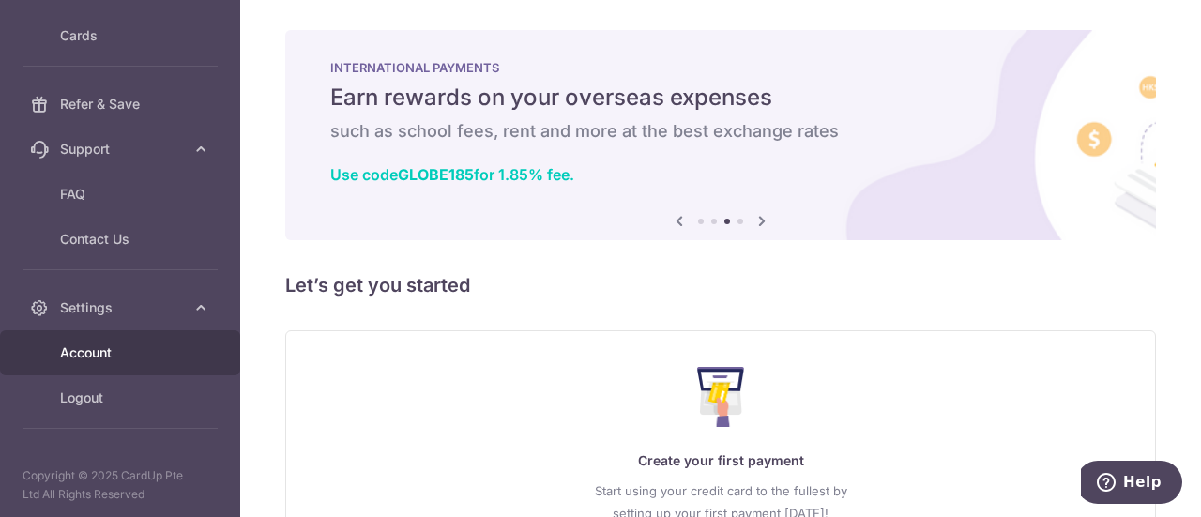
click at [96, 347] on span "Account" at bounding box center [122, 352] width 124 height 19
click at [68, 343] on span "Account" at bounding box center [122, 352] width 124 height 19
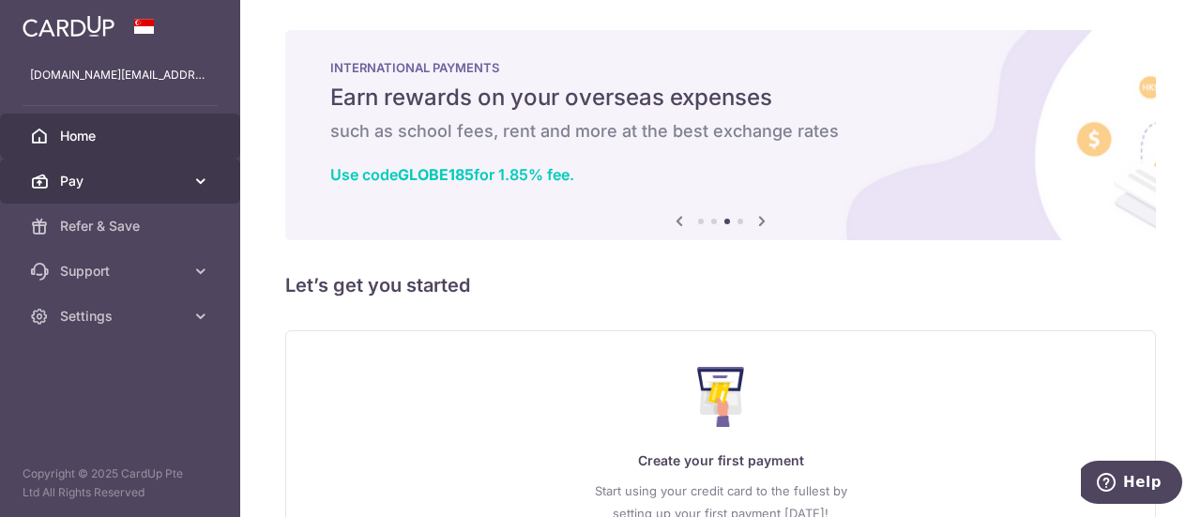
click at [61, 177] on span "Pay" at bounding box center [122, 181] width 124 height 19
click at [72, 179] on span "Pay" at bounding box center [122, 181] width 124 height 19
click at [358, 270] on h5 "Let’s get you started" at bounding box center [720, 285] width 871 height 30
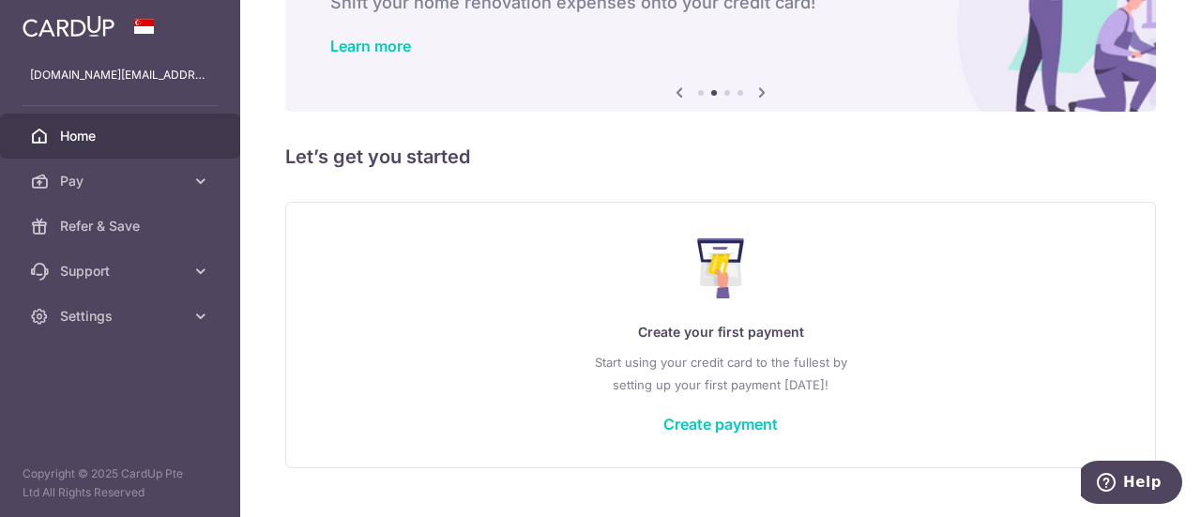
scroll to position [167, 0]
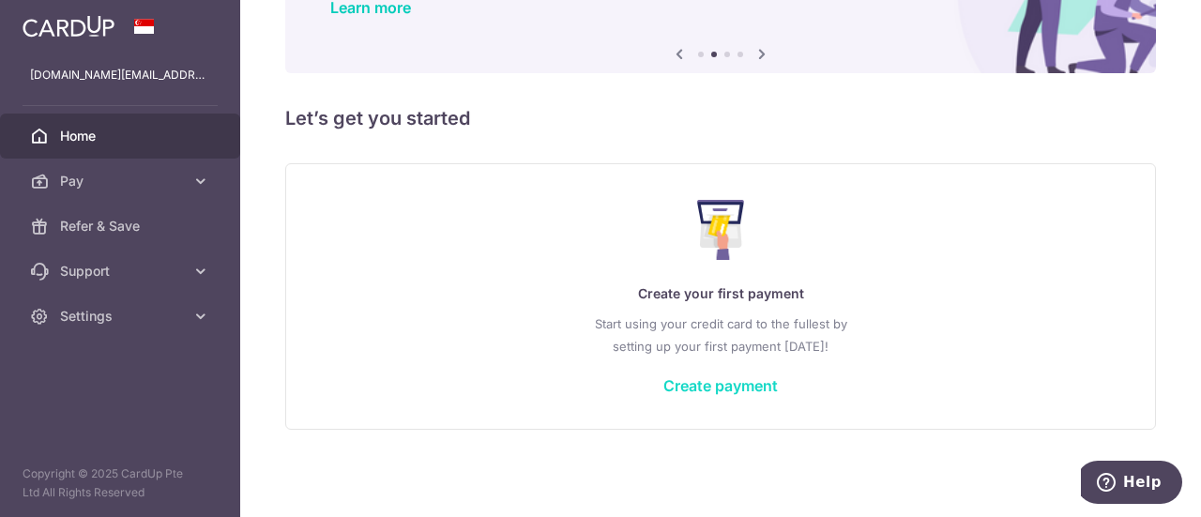
click at [694, 388] on link "Create payment" at bounding box center [720, 385] width 114 height 19
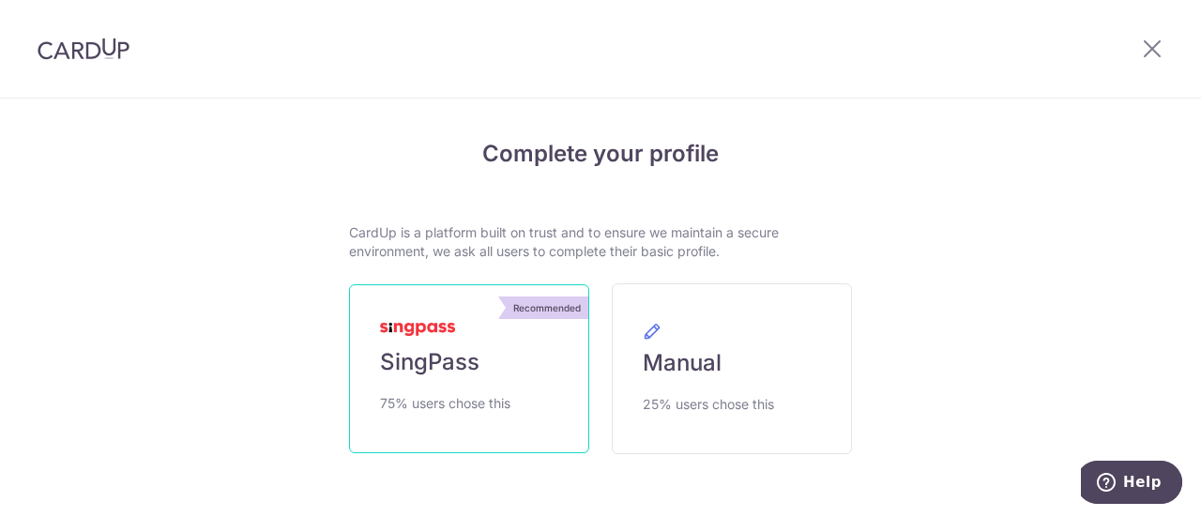
scroll to position [77, 0]
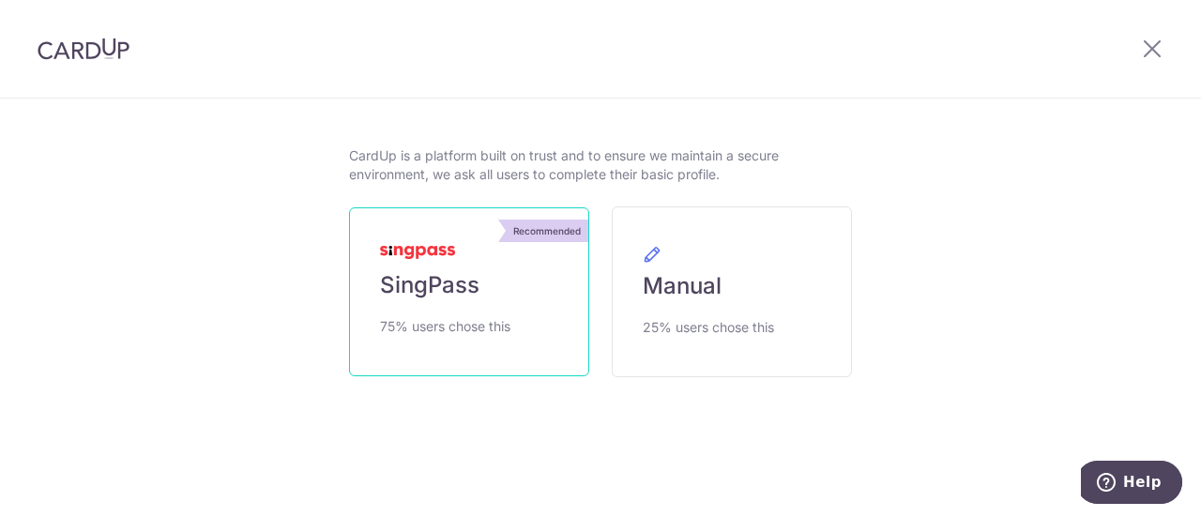
click at [497, 260] on link "Recommended SingPass 75% users chose this" at bounding box center [469, 291] width 240 height 169
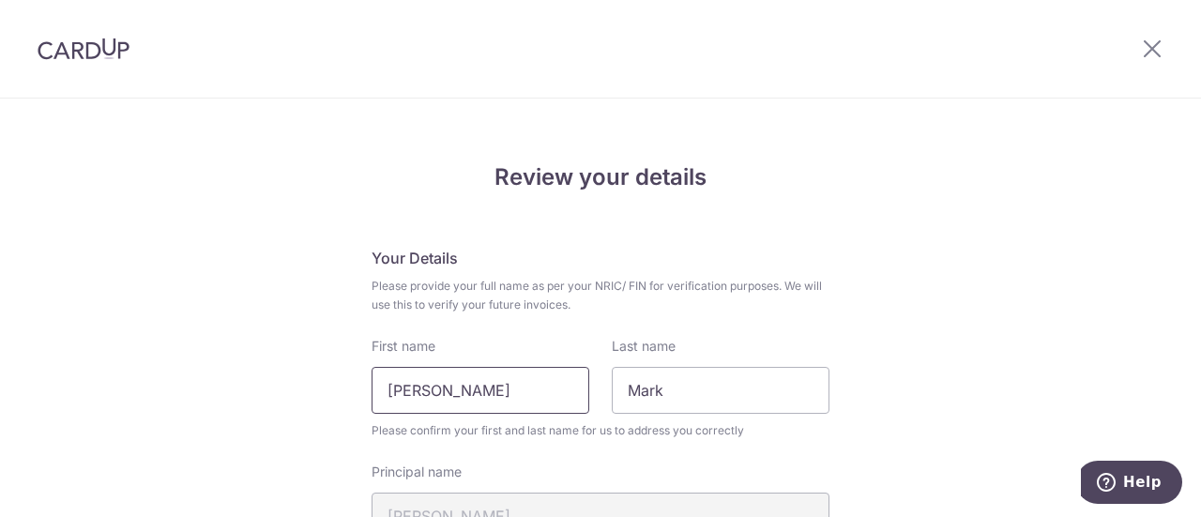
drag, startPoint x: 452, startPoint y: 390, endPoint x: 325, endPoint y: 341, distance: 137.0
type input "Mark"
type input "[PERSON_NAME]"
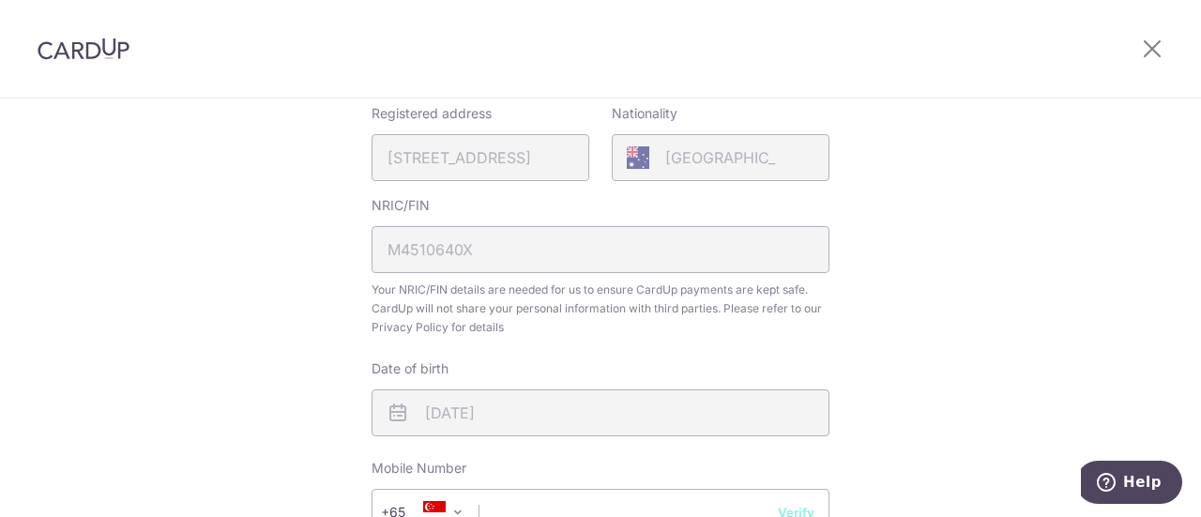
scroll to position [872, 0]
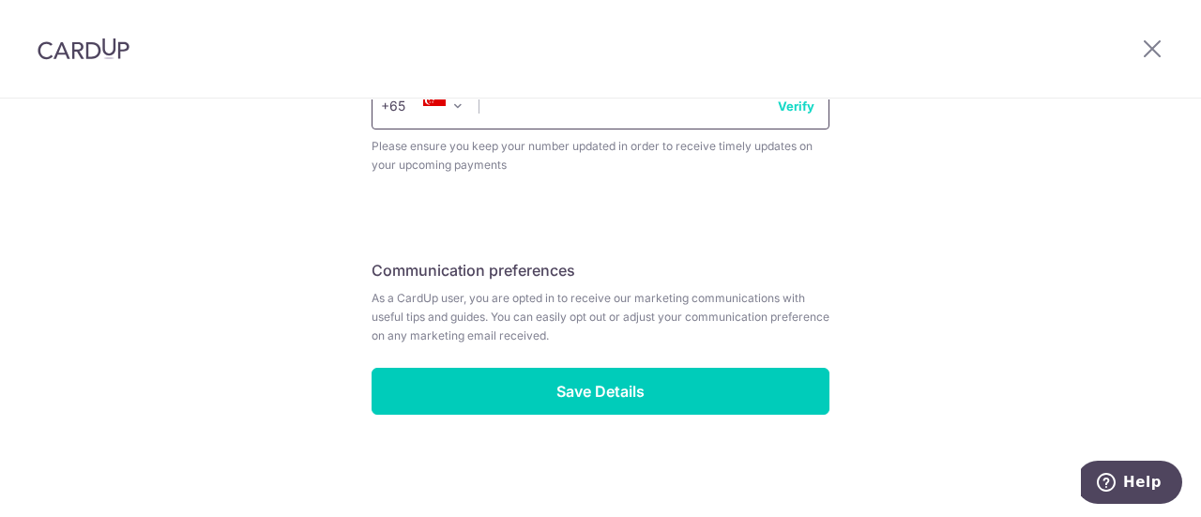
click at [525, 113] on input "text" at bounding box center [601, 106] width 458 height 47
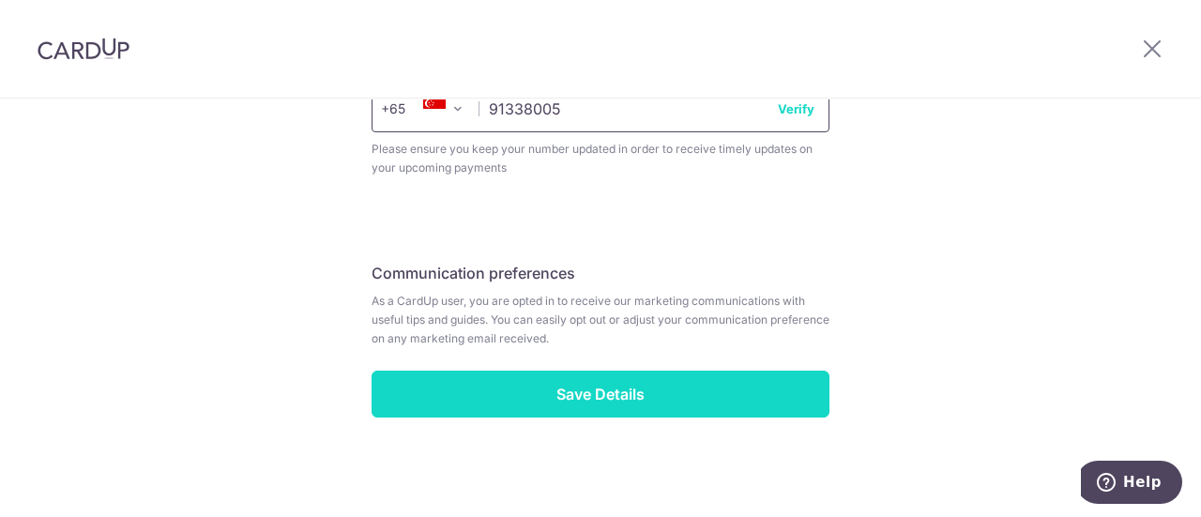
type input "91338005"
click at [602, 408] on input "Save Details" at bounding box center [601, 394] width 458 height 47
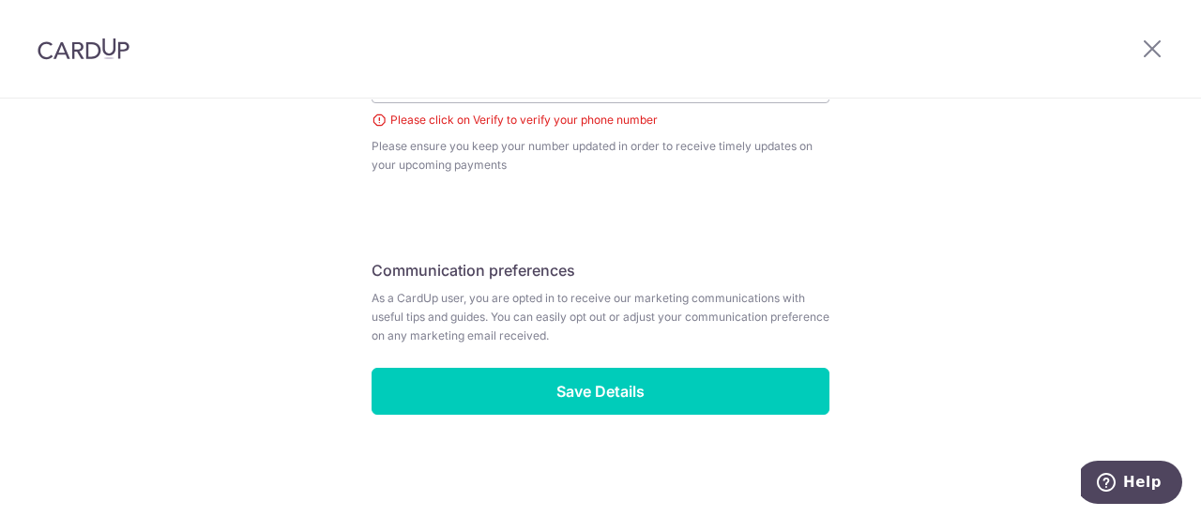
scroll to position [492, 0]
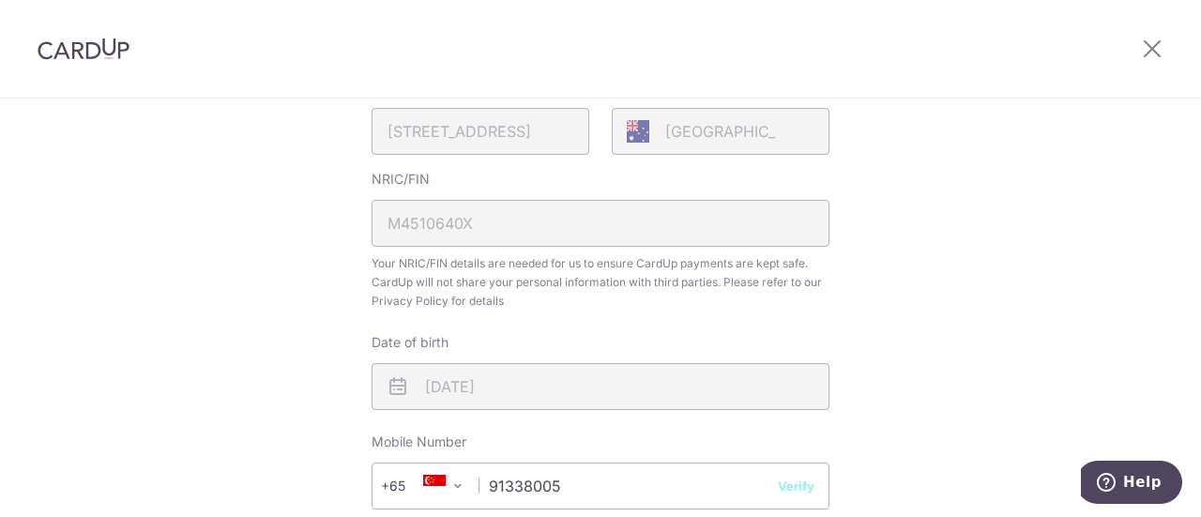
click at [794, 494] on button "Verify" at bounding box center [796, 486] width 37 height 19
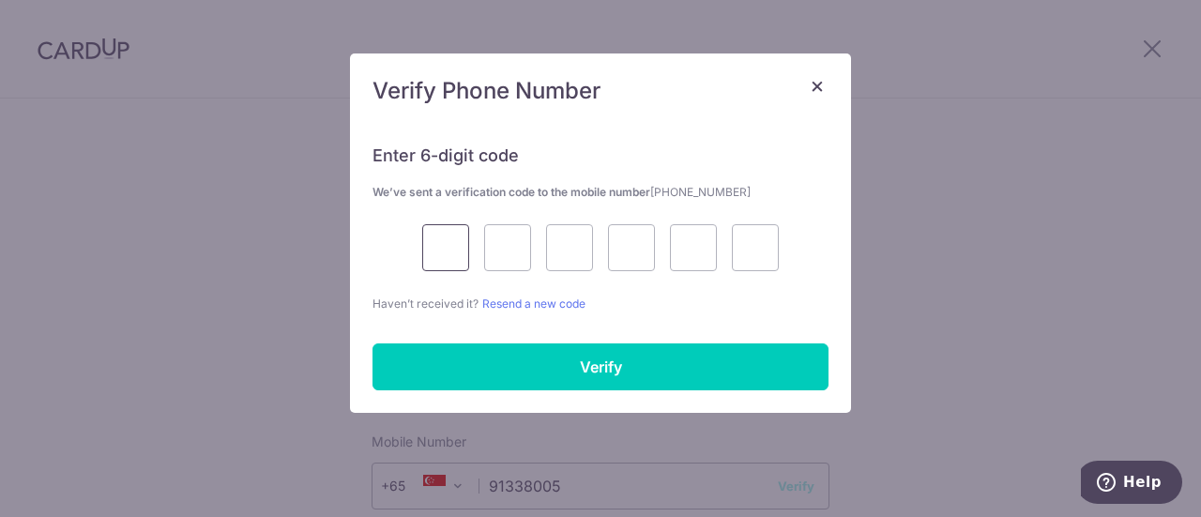
click at [443, 252] on input "text" at bounding box center [445, 247] width 47 height 47
